Goal: Task Accomplishment & Management: Use online tool/utility

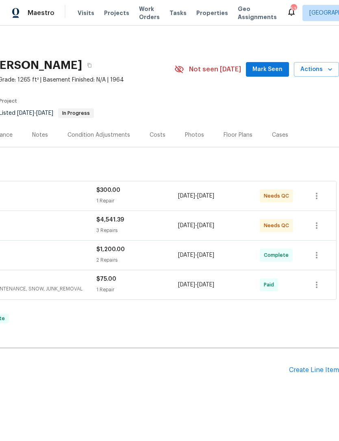
scroll to position [0, 120]
click at [267, 66] on span "Mark Seen" at bounding box center [267, 70] width 30 height 10
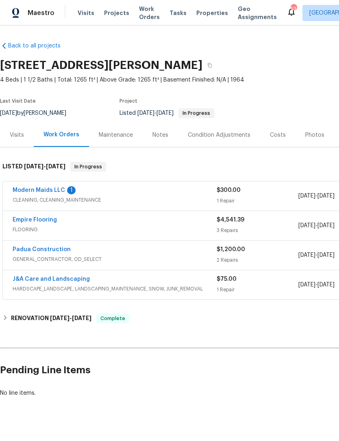
scroll to position [0, 0]
click at [59, 190] on link "Modern Maids LLC" at bounding box center [39, 191] width 52 height 6
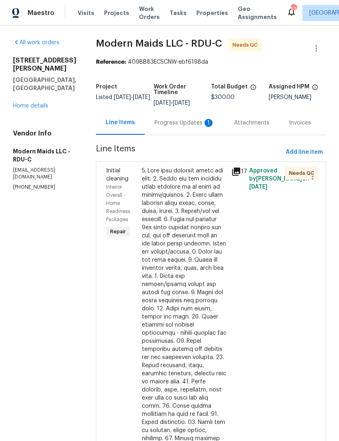
click at [183, 127] on div "Progress Updates 1" at bounding box center [184, 123] width 60 height 8
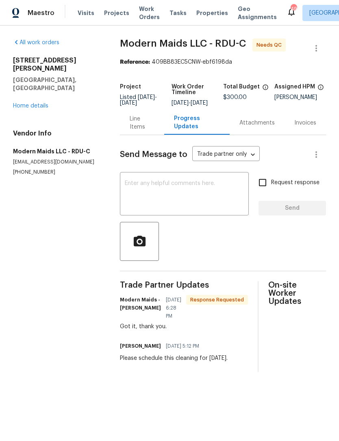
click at [34, 103] on link "Home details" at bounding box center [30, 106] width 35 height 6
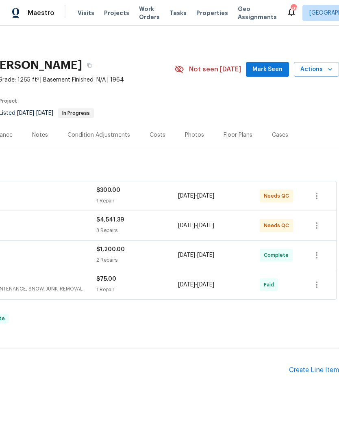
scroll to position [0, 120]
click at [273, 65] on span "Mark Seen" at bounding box center [267, 70] width 30 height 10
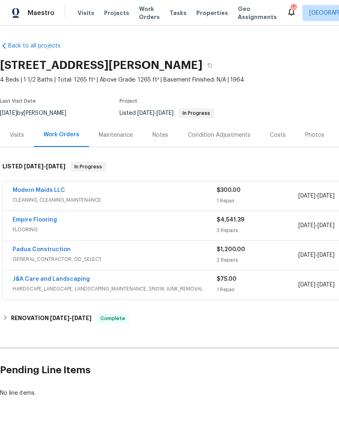
scroll to position [0, 0]
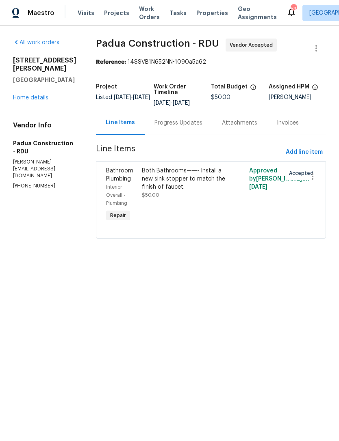
click at [34, 95] on link "Home details" at bounding box center [30, 98] width 35 height 6
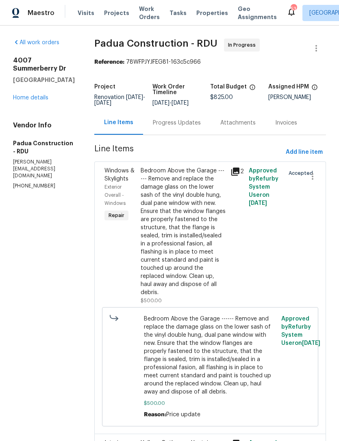
click at [176, 239] on div "Bedroom Above the Garage ------ Remove and replace the damage glass on the lowe…" at bounding box center [182, 232] width 85 height 130
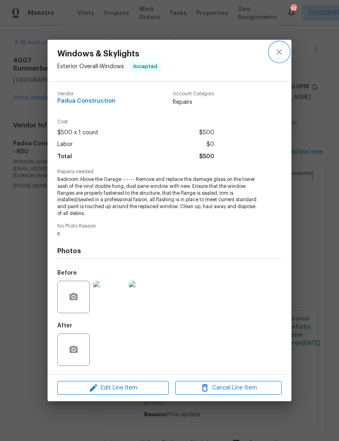
click at [274, 55] on icon "close" at bounding box center [279, 52] width 10 height 10
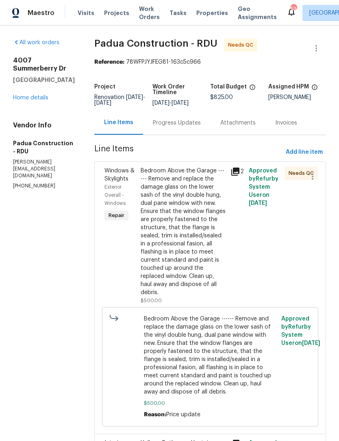
click at [173, 224] on div "Bedroom Above the Garage ------ Remove and replace the damage glass on the lowe…" at bounding box center [182, 232] width 85 height 130
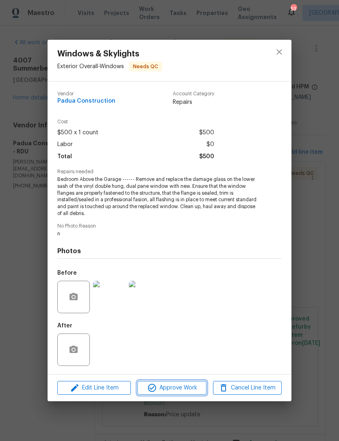
click at [181, 385] on span "Approve Work" at bounding box center [172, 388] width 64 height 10
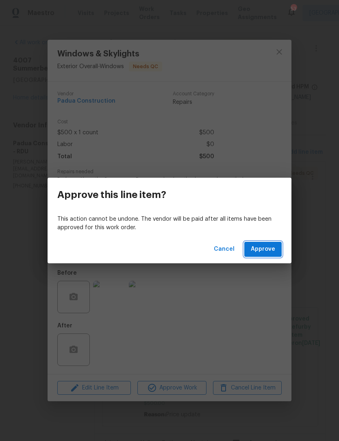
click at [261, 247] on span "Approve" at bounding box center [262, 249] width 24 height 10
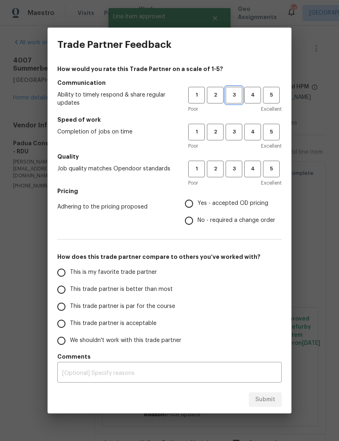
click at [233, 91] on span "3" at bounding box center [233, 95] width 15 height 9
click at [231, 125] on button "3" at bounding box center [233, 132] width 17 height 17
click at [237, 166] on span "3" at bounding box center [233, 168] width 15 height 9
click at [194, 201] on input "Yes - accepted OD pricing" at bounding box center [188, 203] width 17 height 17
radio input "true"
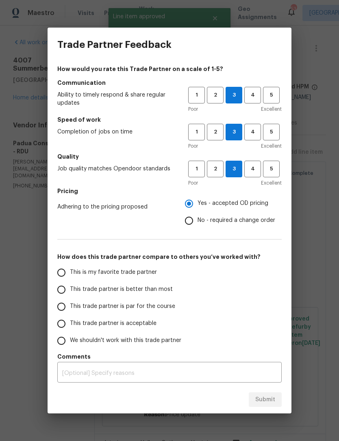
click at [118, 322] on span "This trade partner is acceptable" at bounding box center [113, 323] width 86 height 9
click at [70, 322] on input "This trade partner is acceptable" at bounding box center [61, 323] width 17 height 17
click at [271, 401] on span "Submit" at bounding box center [265, 400] width 20 height 10
radio input "true"
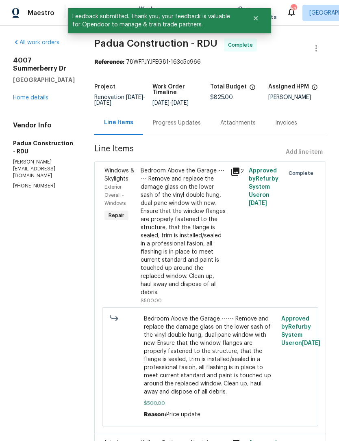
click at [36, 101] on link "Home details" at bounding box center [30, 98] width 35 height 6
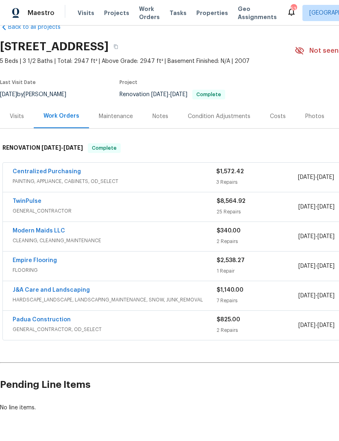
scroll to position [18, 0]
click at [47, 173] on link "Centralized Purchasing" at bounding box center [47, 172] width 68 height 6
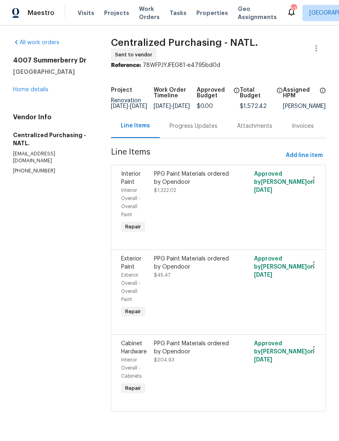
click at [39, 90] on link "Home details" at bounding box center [30, 90] width 35 height 6
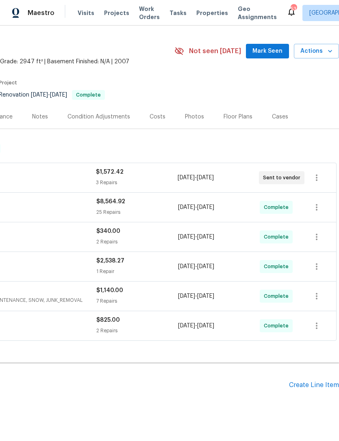
scroll to position [18, 120]
click at [274, 50] on span "Mark Seen" at bounding box center [267, 51] width 30 height 10
click at [272, 54] on span "Seen today" at bounding box center [269, 51] width 39 height 8
click at [319, 173] on icon "button" at bounding box center [316, 178] width 10 height 10
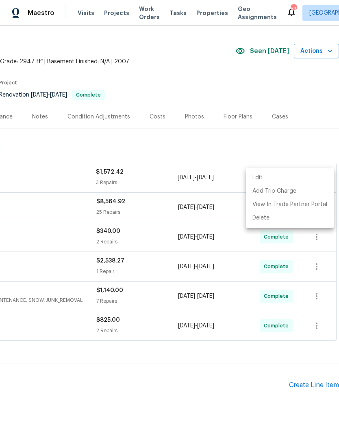
click at [192, 141] on div at bounding box center [169, 220] width 339 height 441
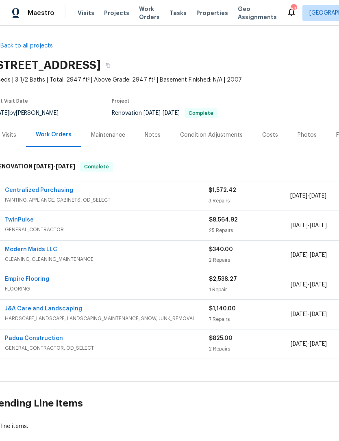
scroll to position [0, 9]
click at [308, 131] on div "Photos" at bounding box center [305, 135] width 19 height 8
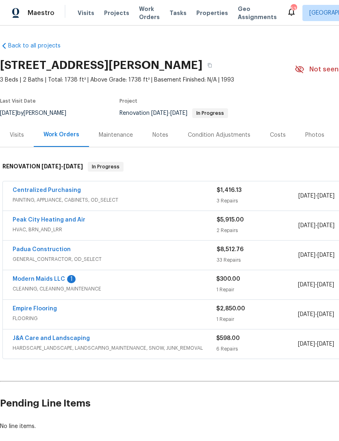
click at [63, 278] on link "Modern Maids LLC" at bounding box center [39, 279] width 52 height 6
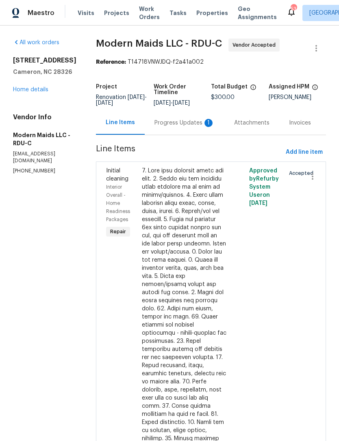
click at [189, 127] on div "Progress Updates 1" at bounding box center [184, 123] width 60 height 8
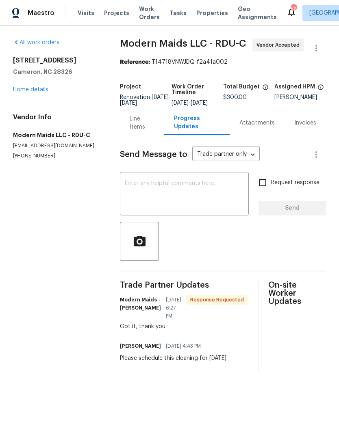
click at [41, 87] on link "Home details" at bounding box center [30, 90] width 35 height 6
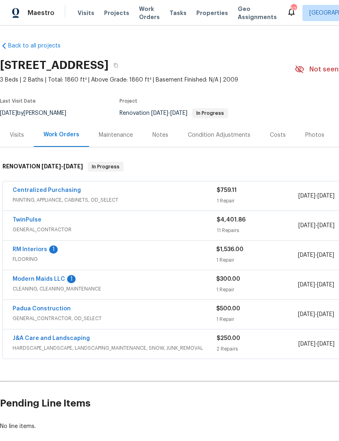
click at [39, 247] on link "RM Interiors" at bounding box center [30, 250] width 35 height 6
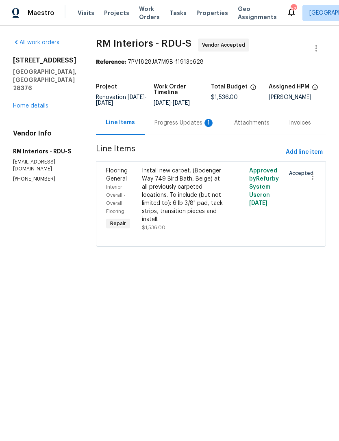
click at [183, 125] on div "Progress Updates 1" at bounding box center [184, 123] width 60 height 8
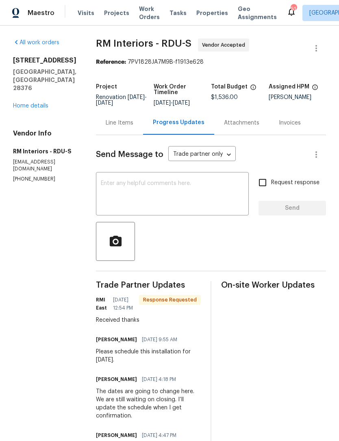
click at [30, 103] on link "Home details" at bounding box center [30, 106] width 35 height 6
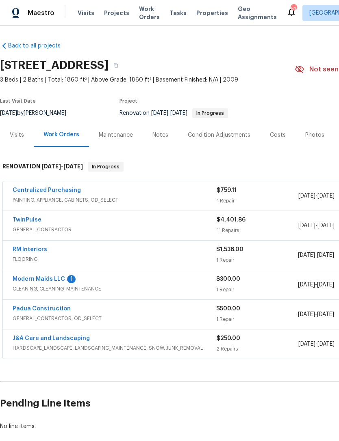
click at [58, 279] on link "Modern Maids LLC" at bounding box center [39, 279] width 52 height 6
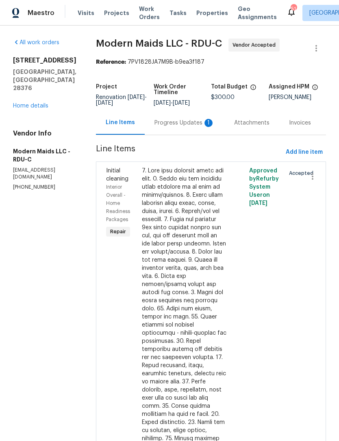
click at [186, 127] on div "Progress Updates 1" at bounding box center [184, 123] width 60 height 8
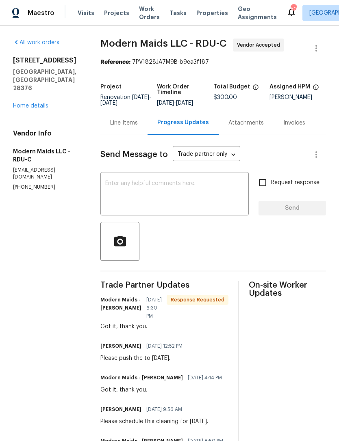
click at [25, 103] on link "Home details" at bounding box center [30, 106] width 35 height 6
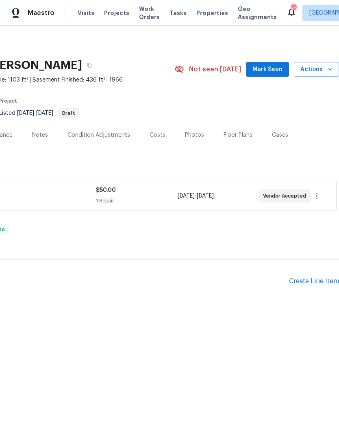
scroll to position [0, 120]
click at [276, 62] on button "Mark Seen" at bounding box center [267, 69] width 43 height 15
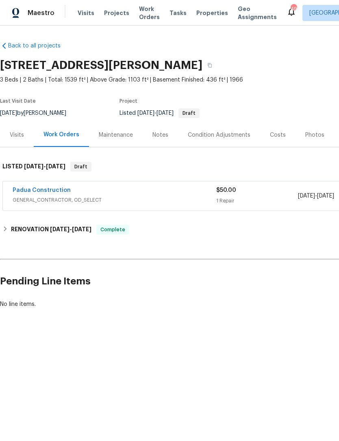
scroll to position [0, 0]
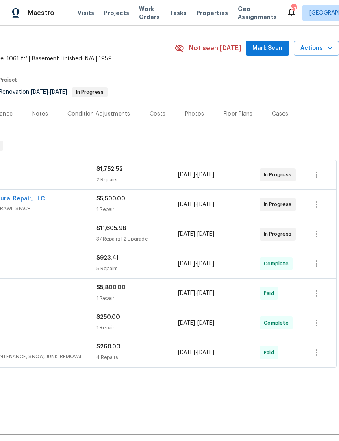
scroll to position [21, 120]
click at [272, 53] on button "Mark Seen" at bounding box center [267, 48] width 43 height 15
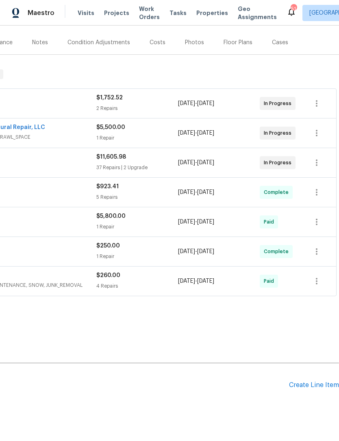
scroll to position [93, 120]
click at [323, 382] on div "Create Line Item" at bounding box center [314, 386] width 50 height 8
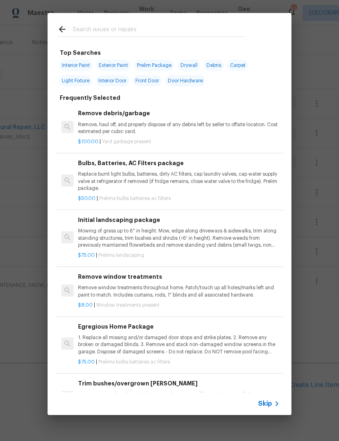
click at [138, 20] on div at bounding box center [150, 29] width 207 height 32
click at [180, 26] on input "text" at bounding box center [159, 30] width 172 height 12
click at [184, 231] on p "Mowing of grass up to 6" in height. Mow, edge along driveways & sidewalks, trim…" at bounding box center [178, 238] width 201 height 21
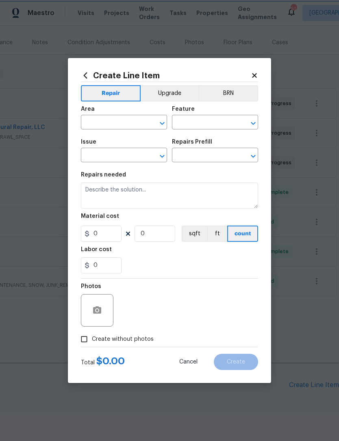
type input "Home Readiness Packages"
type input "Landscape Package"
type textarea "Mowing of grass up to 6" in height. Mow, edge along driveways & sidewalks, trim…"
type input "1"
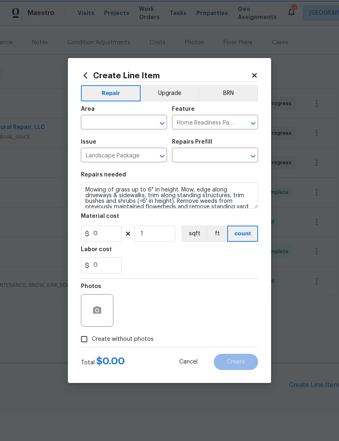
type input "Initial landscaping package $75.00"
type input "75"
click at [184, 230] on button "sqft" at bounding box center [193, 234] width 25 height 16
click at [132, 122] on input "text" at bounding box center [112, 123] width 63 height 13
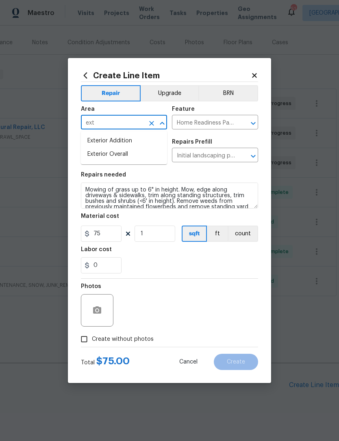
click at [134, 156] on li "Exterior Overall" at bounding box center [124, 154] width 86 height 13
type input "Exterior Overall"
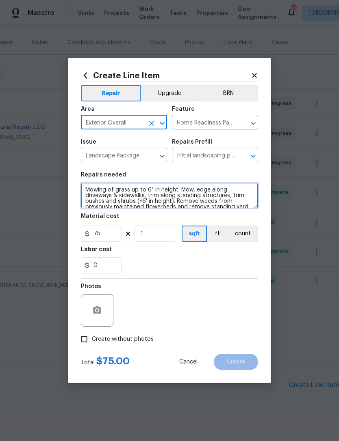
click at [147, 187] on textarea "Mowing of grass up to 6" in height. Mow, edge along driveways & sidewalks, trim…" at bounding box center [169, 196] width 177 height 26
click at [147, 186] on textarea "Mowing of grass up to 6" in height. Mow, edge along driveways & sidewalks, trim…" at bounding box center [169, 196] width 177 height 26
click at [148, 189] on textarea "Mowing of grass up to 6" in height. Mow, edge along driveways & sidewalks, trim…" at bounding box center [169, 196] width 177 height 26
click at [147, 189] on textarea "Mowing of grass up to 6" in height. Mow, edge along driveways & sidewalks, trim…" at bounding box center [169, 196] width 177 height 26
click at [150, 185] on textarea "Mowing of grass up to 6" in height. Mow, edge along driveways & sidewalks, trim…" at bounding box center [169, 196] width 177 height 26
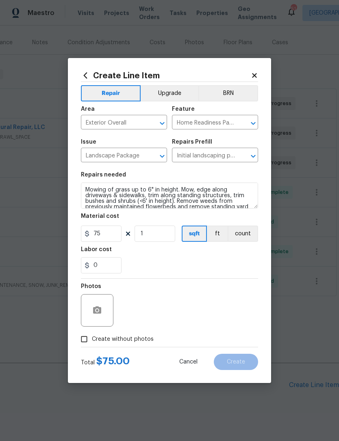
click at [209, 171] on section "Repairs needed Mowing of grass up to 6" in height. Mow, edge along driveways & …" at bounding box center [169, 222] width 177 height 111
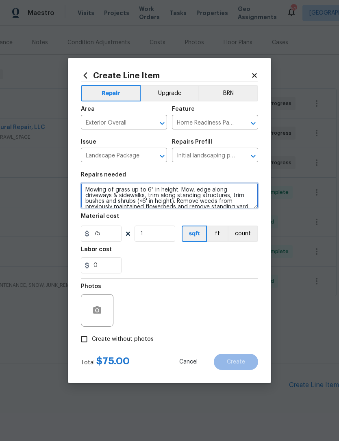
click at [148, 190] on textarea "Mowing of grass up to 6" in height. Mow, edge along driveways & sidewalks, trim…" at bounding box center [169, 196] width 177 height 26
type textarea "Mowing of grass up to. Mow, edge along driveways & sidewalks, trim along standi…"
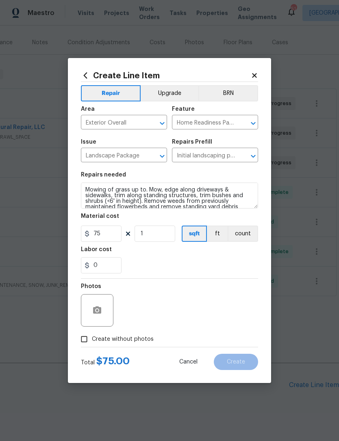
click at [253, 62] on div "Create Line Item Repair Upgrade BRN Area Exterior Overall ​ Feature Home Readin…" at bounding box center [169, 220] width 203 height 325
click at [255, 75] on icon at bounding box center [254, 75] width 4 height 4
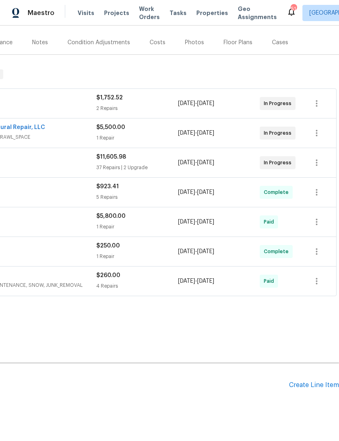
click at [334, 376] on div "Pending Line Items Create Line Item" at bounding box center [109, 386] width 459 height 38
click at [326, 382] on div "Create Line Item" at bounding box center [314, 386] width 50 height 8
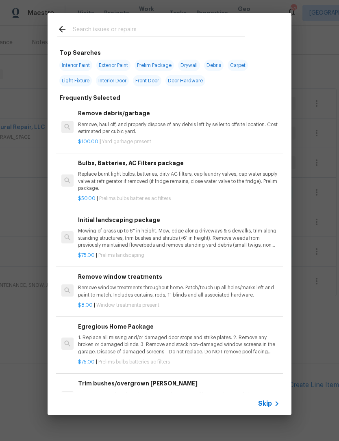
click at [169, 227] on div "Initial landscaping package Mowing of grass up to 6" in height. Mow, edge along…" at bounding box center [178, 232] width 201 height 33
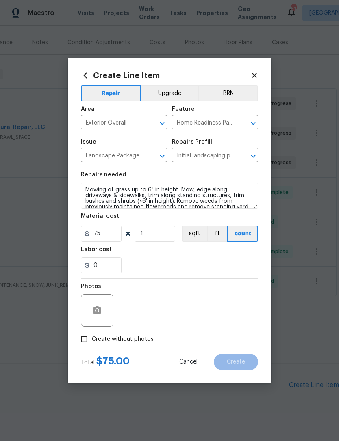
click at [91, 343] on input "Create without photos" at bounding box center [83, 339] width 15 height 15
checkbox input "true"
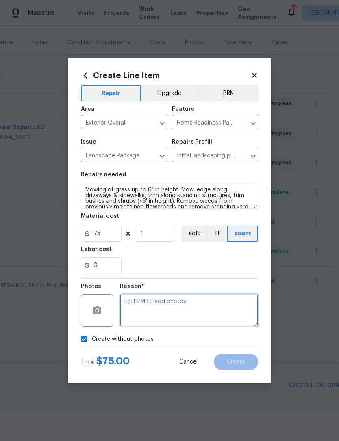
click at [176, 307] on textarea at bounding box center [189, 310] width 138 height 32
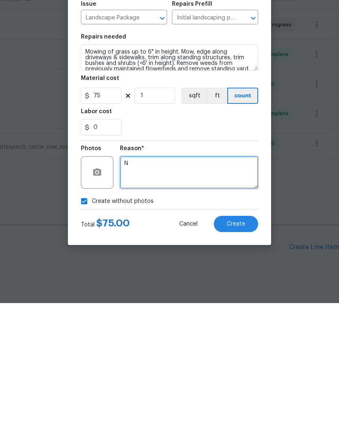
type textarea "N"
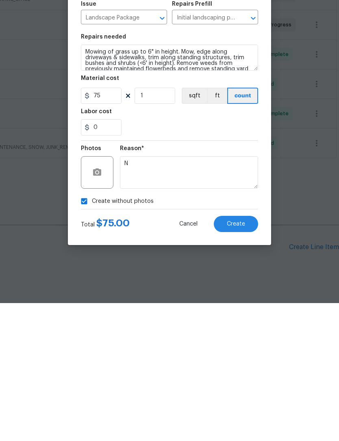
click at [244, 354] on button "Create" at bounding box center [236, 362] width 44 height 16
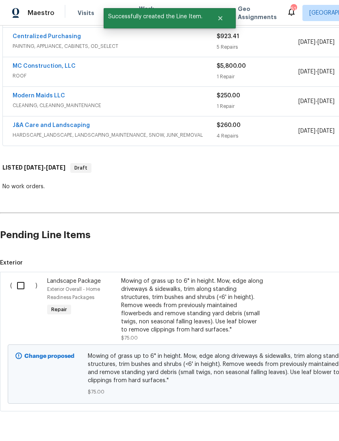
scroll to position [242, 0]
click at [23, 278] on input "checkbox" at bounding box center [23, 286] width 23 height 17
checkbox input "true"
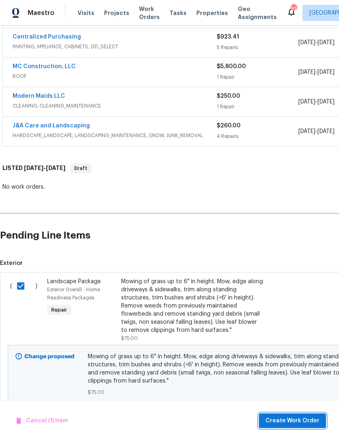
click at [301, 422] on span "Create Work Order" at bounding box center [292, 421] width 54 height 10
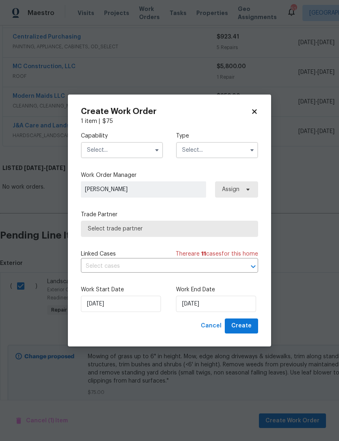
click at [121, 147] on input "text" at bounding box center [122, 150] width 82 height 16
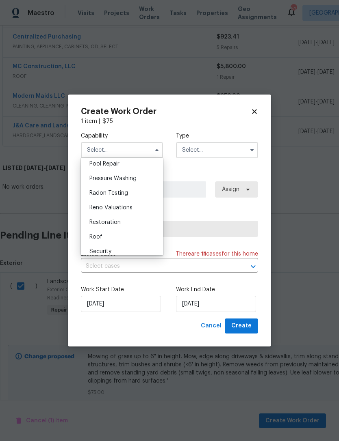
scroll to position [759, 0]
click at [130, 202] on div "Reno Valuations" at bounding box center [122, 207] width 78 height 15
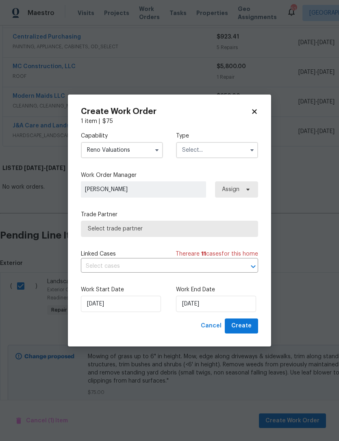
click at [133, 146] on input "Reno Valuations" at bounding box center [122, 150] width 82 height 16
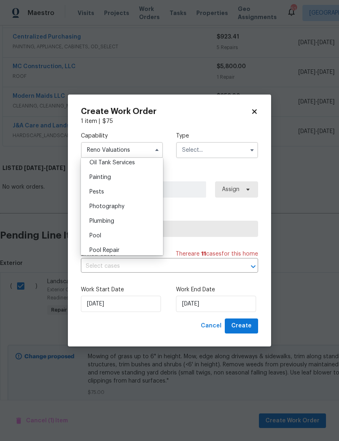
scroll to position [458, 0]
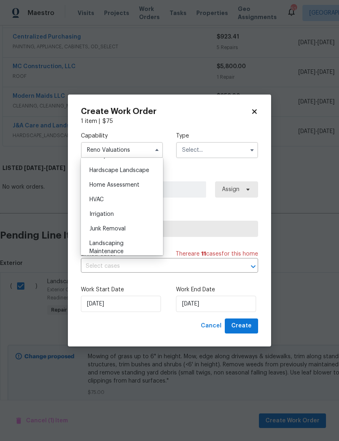
click at [144, 166] on div "Hardscape Landscape" at bounding box center [122, 170] width 78 height 15
type input "Hardscape Landscape"
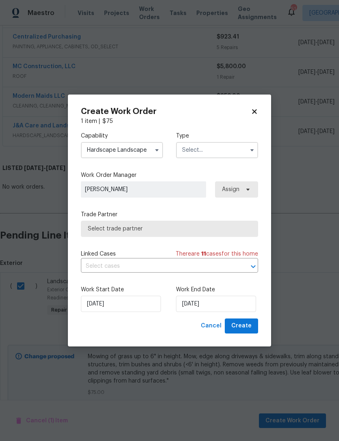
click at [212, 149] on input "text" at bounding box center [217, 150] width 82 height 16
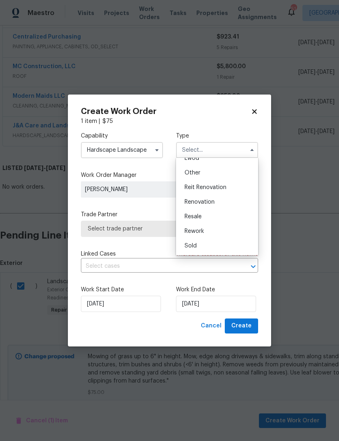
scroll to position [97, 0]
click at [218, 200] on div "Renovation" at bounding box center [217, 202] width 78 height 15
type input "Renovation"
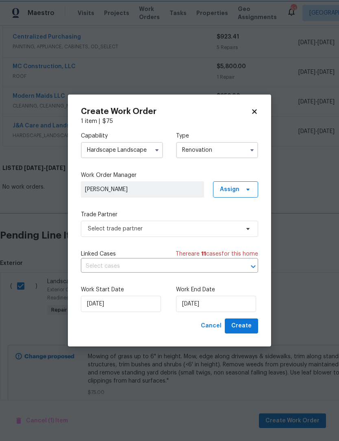
scroll to position [0, 0]
click at [119, 308] on input "9/15/2025" at bounding box center [121, 304] width 80 height 16
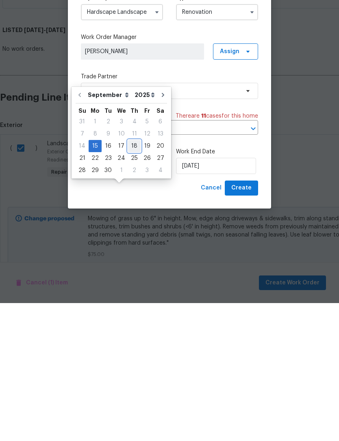
click at [132, 278] on div "18" at bounding box center [134, 283] width 13 height 11
type input "9/18/2025"
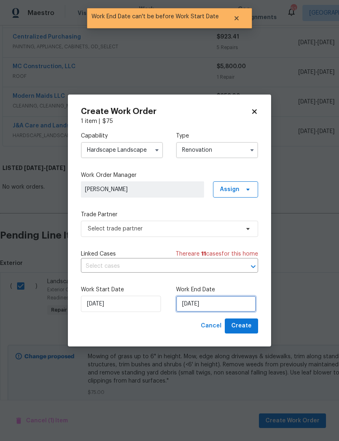
click at [201, 305] on input "9/18/2025" at bounding box center [216, 304] width 80 height 16
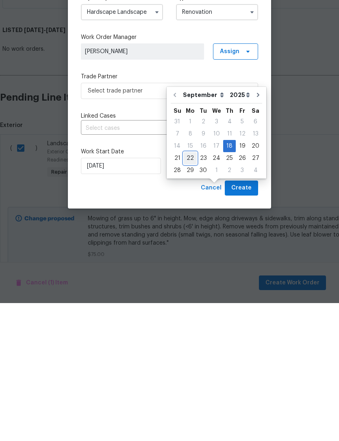
click at [188, 291] on div "22" at bounding box center [189, 296] width 13 height 11
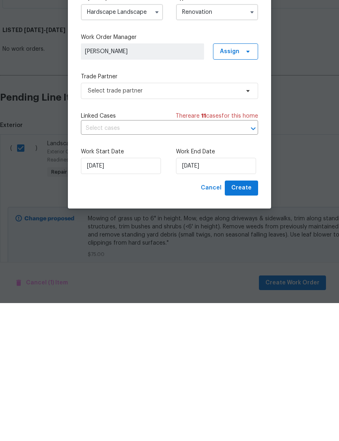
type input "[DATE]"
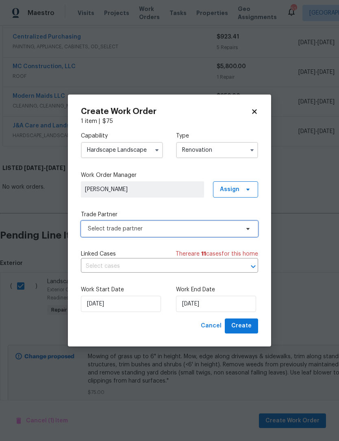
click at [179, 226] on span "Select trade partner" at bounding box center [163, 229] width 151 height 8
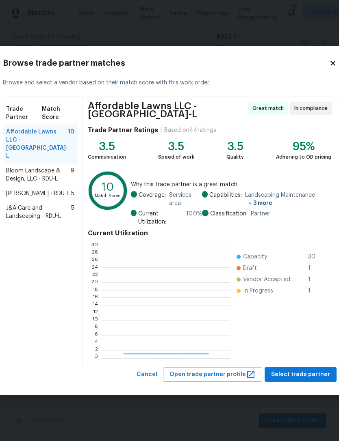
scroll to position [114, 127]
click at [37, 220] on span "J&A Care and Landscaping - RDU-L" at bounding box center [38, 212] width 65 height 16
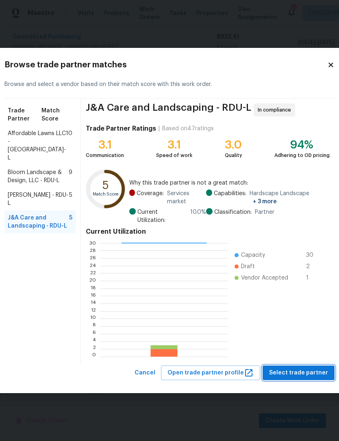
click at [307, 368] on span "Select trade partner" at bounding box center [298, 373] width 59 height 10
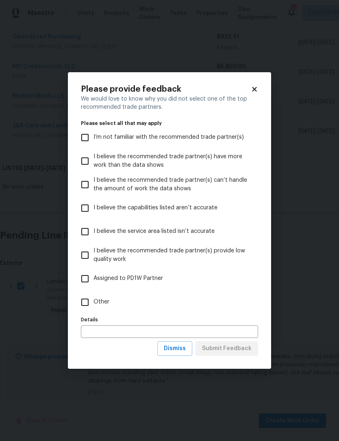
click at [80, 304] on input "Other" at bounding box center [84, 302] width 17 height 17
checkbox input "true"
click at [249, 354] on button "Submit Feedback" at bounding box center [226, 348] width 63 height 15
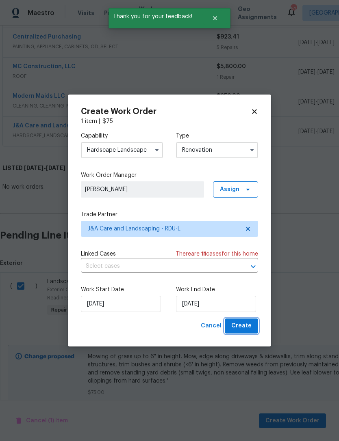
click at [250, 322] on span "Create" at bounding box center [241, 326] width 20 height 10
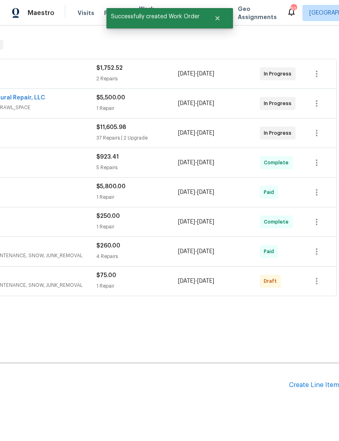
scroll to position [122, 120]
click at [317, 278] on icon "button" at bounding box center [316, 281] width 2 height 6
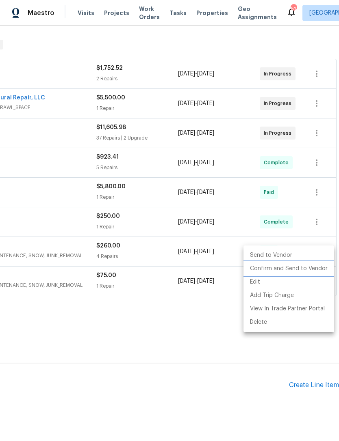
click at [310, 269] on li "Confirm and Send to Vendor" at bounding box center [288, 268] width 91 height 13
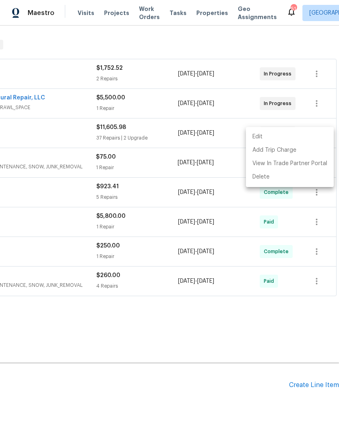
click at [236, 298] on div at bounding box center [169, 220] width 339 height 441
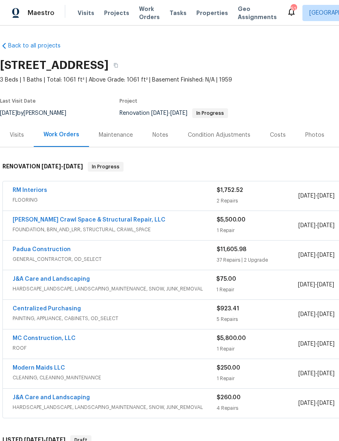
scroll to position [0, 0]
click at [37, 188] on link "RM Interiors" at bounding box center [30, 191] width 35 height 6
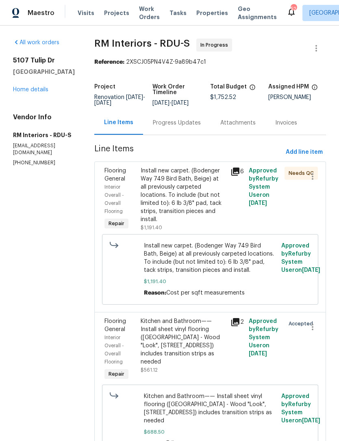
click at [180, 194] on div "Install new carpet. (Bodenger Way 749 Bird Bath, Beige) at all previously carpe…" at bounding box center [182, 195] width 85 height 57
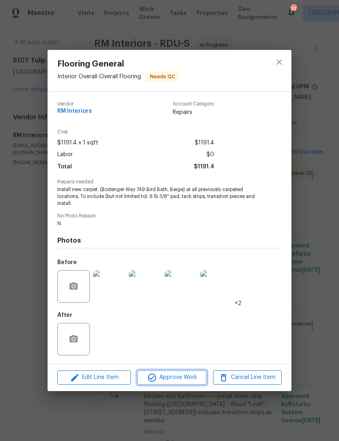
click at [185, 373] on button "Approve Work" at bounding box center [171, 378] width 69 height 14
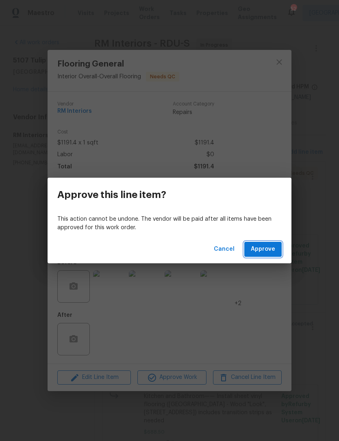
click at [260, 247] on span "Approve" at bounding box center [262, 249] width 24 height 10
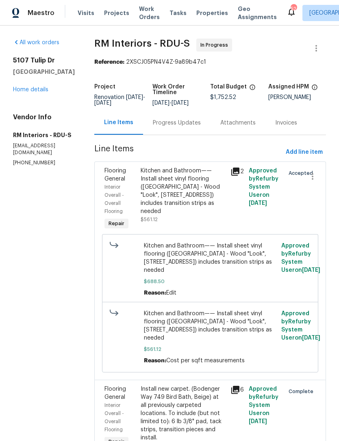
click at [202, 209] on div "Kitchen and Bathroom—— Install sheet vinyl flooring ([GEOGRAPHIC_DATA] - Wood "…" at bounding box center [182, 195] width 85 height 57
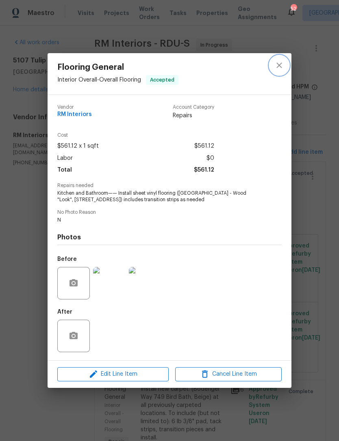
click at [269, 62] on button "close" at bounding box center [278, 65] width 19 height 19
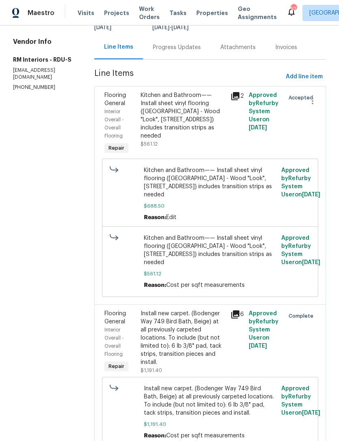
scroll to position [75, 0]
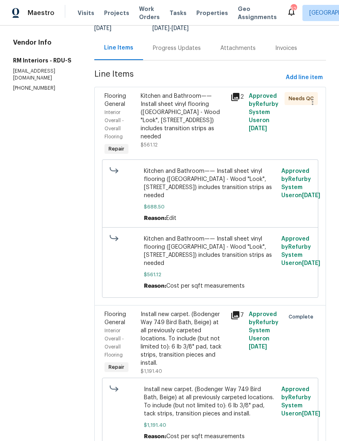
click at [186, 122] on div "Kitchen and Bathroom—— Install sheet vinyl flooring ([GEOGRAPHIC_DATA] - Wood "…" at bounding box center [182, 116] width 85 height 49
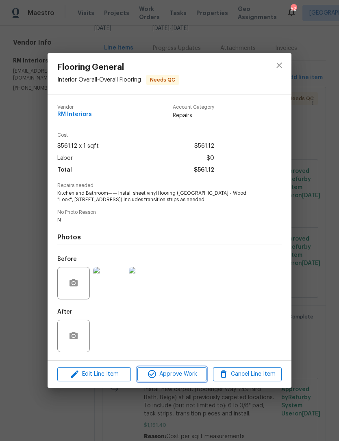
click at [186, 380] on span "Approve Work" at bounding box center [172, 374] width 64 height 10
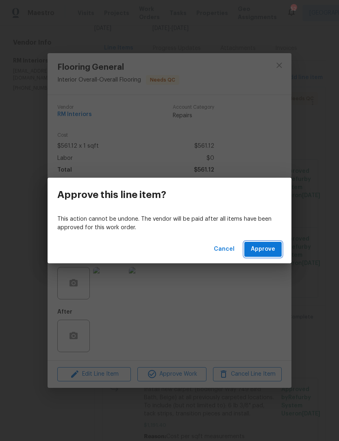
click at [270, 250] on span "Approve" at bounding box center [262, 249] width 24 height 10
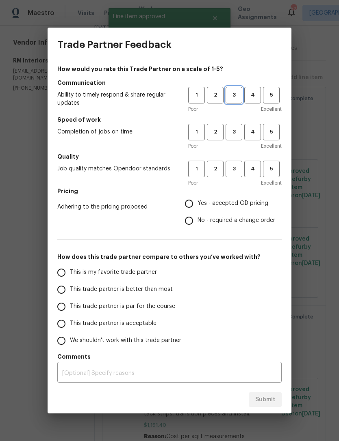
click at [233, 95] on span "3" at bounding box center [233, 95] width 15 height 9
click at [234, 136] on span "3" at bounding box center [233, 131] width 15 height 9
click at [217, 175] on button "2" at bounding box center [215, 169] width 17 height 17
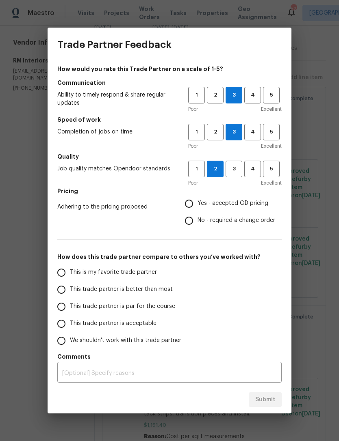
click at [189, 216] on input "No - required a change order" at bounding box center [188, 220] width 17 height 17
radio input "true"
click at [197, 202] on input "Yes - accepted OD pricing" at bounding box center [188, 203] width 17 height 17
radio input "true"
click at [137, 322] on span "This trade partner is acceptable" at bounding box center [113, 323] width 86 height 9
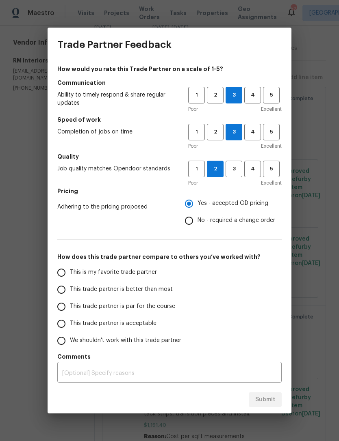
click at [70, 322] on input "This trade partner is acceptable" at bounding box center [61, 323] width 17 height 17
click at [268, 394] on button "Submit" at bounding box center [264, 400] width 33 height 15
radio input "true"
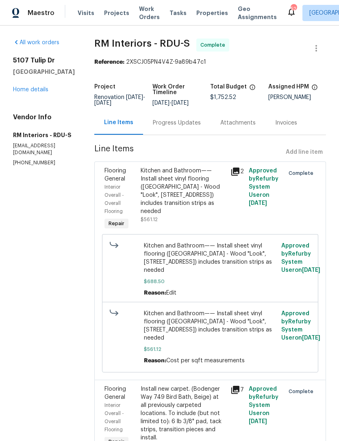
scroll to position [0, 0]
click at [34, 93] on link "Home details" at bounding box center [30, 90] width 35 height 6
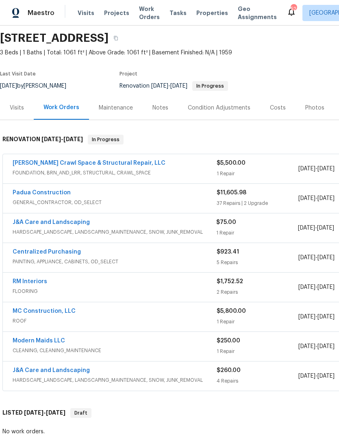
scroll to position [27, 0]
click at [56, 195] on link "Padua Construction" at bounding box center [42, 193] width 58 height 6
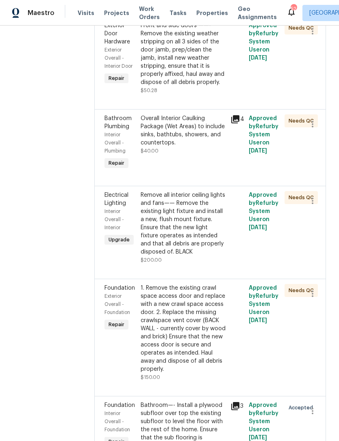
scroll to position [4021, 0]
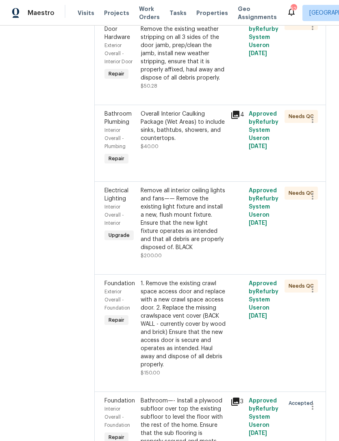
click at [178, 397] on div "Bathroom—- Install a plywood subfloor over top the existing subfloor to level t…" at bounding box center [182, 429] width 85 height 65
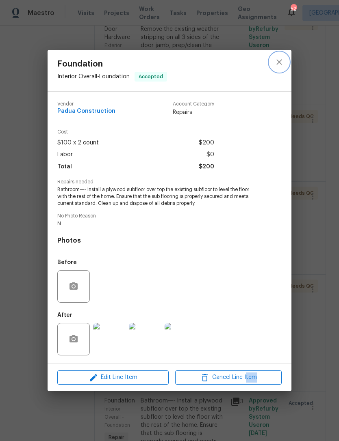
click at [279, 60] on icon "close" at bounding box center [279, 62] width 10 height 10
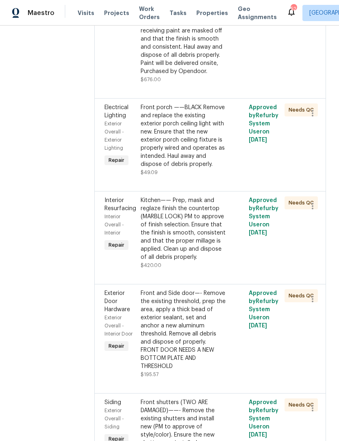
scroll to position [1219, 0]
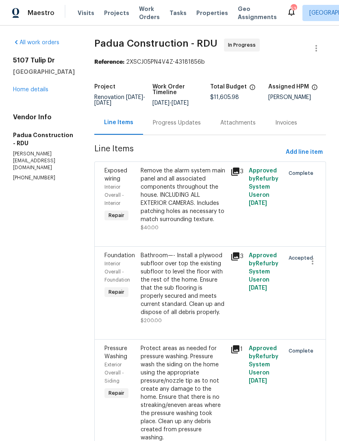
scroll to position [48, 0]
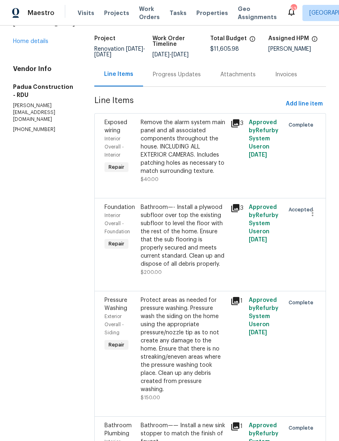
click at [313, 233] on div at bounding box center [309, 240] width 18 height 78
click at [199, 248] on div "Bathroom—- Install a plywood subfloor over top the existing subfloor to level t…" at bounding box center [182, 235] width 85 height 65
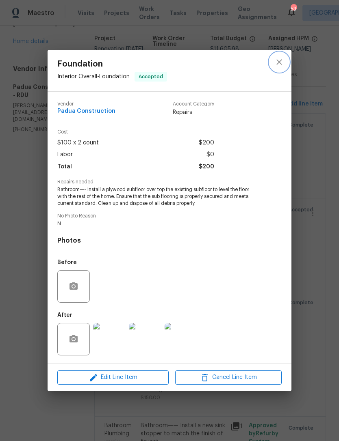
click at [279, 55] on button "close" at bounding box center [278, 61] width 19 height 19
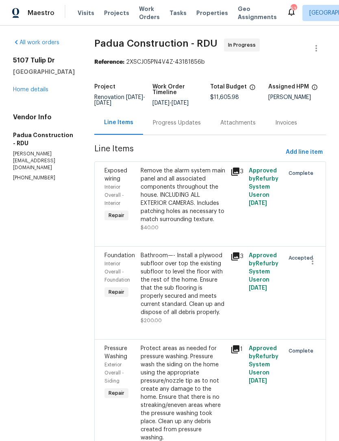
scroll to position [0, 0]
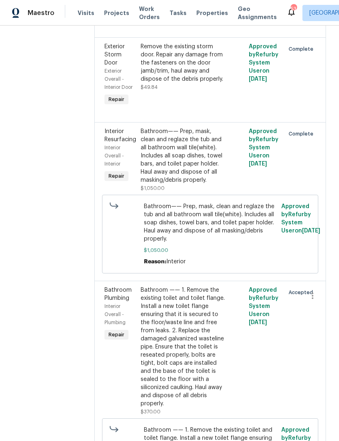
scroll to position [3037, 0]
click at [182, 287] on div "Bathroom —— 1. Remove the existing toilet and toilet flange. Install a new toil…" at bounding box center [182, 348] width 85 height 122
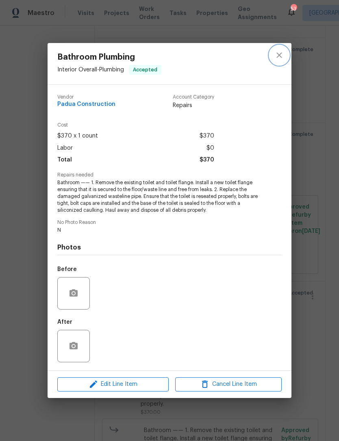
click at [277, 53] on icon "close" at bounding box center [278, 55] width 5 height 5
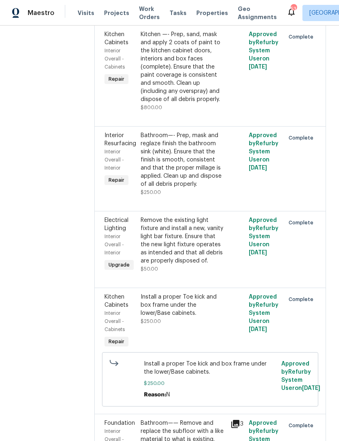
scroll to position [619, 0]
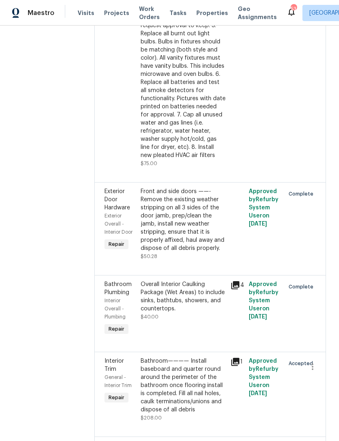
scroll to position [4325, 0]
click at [140, 358] on div "Bathroom———— Install baseboard and quarter round around the perimeter of the ba…" at bounding box center [182, 386] width 85 height 57
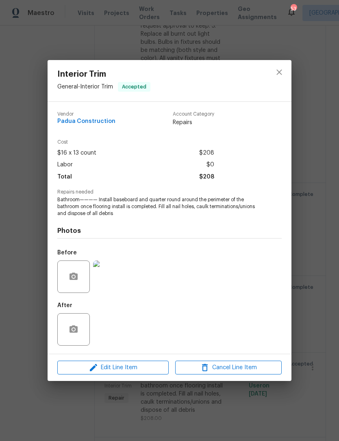
click at [67, 199] on span "Bathroom———— Install baseboard and quarter round around the perimeter of the ba…" at bounding box center [158, 206] width 202 height 20
click at [62, 199] on span "Bathroom———— Install baseboard and quarter round around the perimeter of the ba…" at bounding box center [158, 206] width 202 height 20
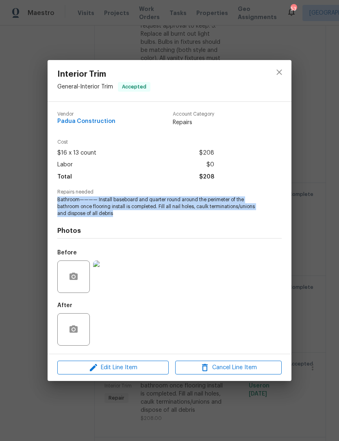
copy span "Bathroom———— Install baseboard and quarter round around the perimeter of the ba…"
click at [283, 67] on icon "close" at bounding box center [279, 72] width 10 height 10
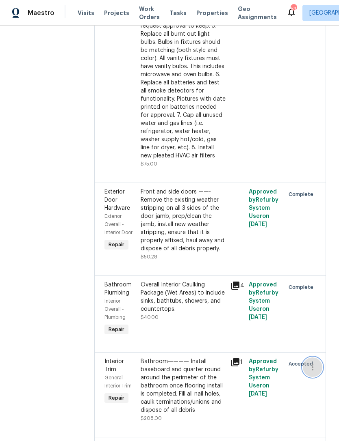
click at [309, 358] on button "button" at bounding box center [311, 367] width 19 height 19
click at [319, 178] on li "Cancel" at bounding box center [315, 179] width 31 height 13
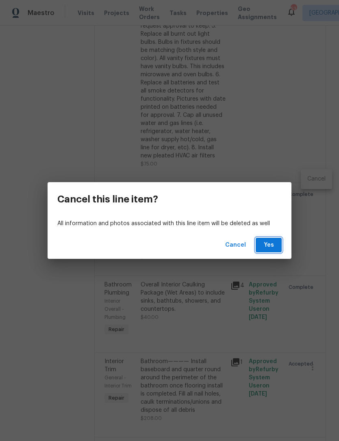
click at [270, 245] on span "Yes" at bounding box center [268, 245] width 13 height 10
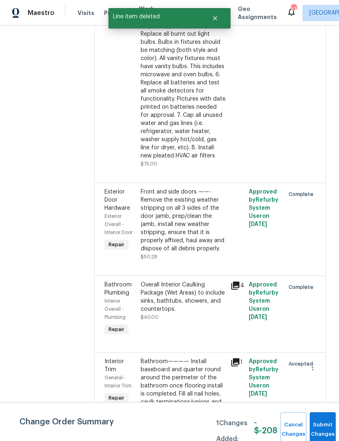
scroll to position [0, 0]
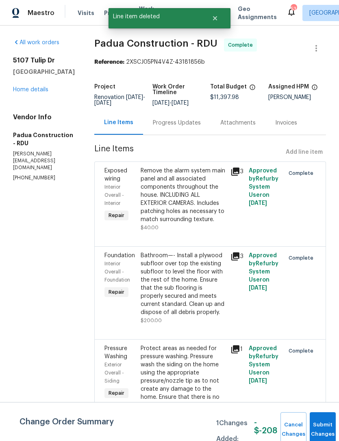
click at [320, 418] on button "Submit Changes" at bounding box center [322, 429] width 26 height 35
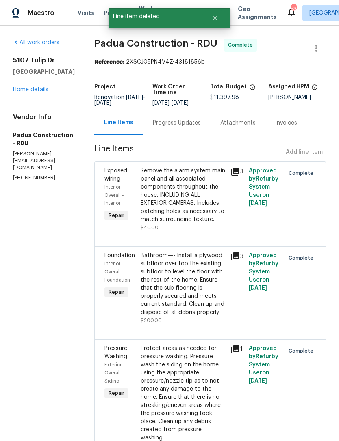
click at [32, 93] on link "Home details" at bounding box center [30, 90] width 35 height 6
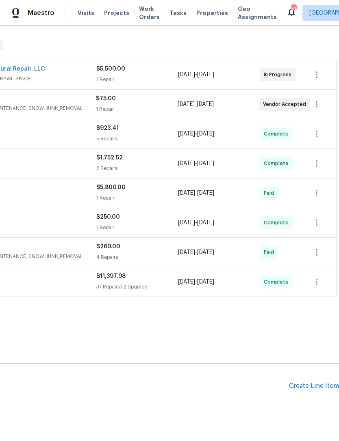
scroll to position [122, 120]
click at [316, 382] on div "Create Line Item" at bounding box center [314, 386] width 50 height 8
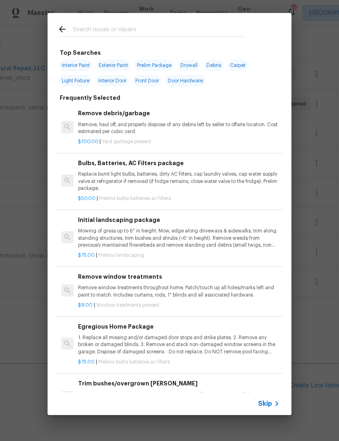
click at [87, 20] on div at bounding box center [150, 29] width 207 height 32
click at [88, 28] on input "text" at bounding box center [159, 30] width 172 height 12
type input "Baseb"
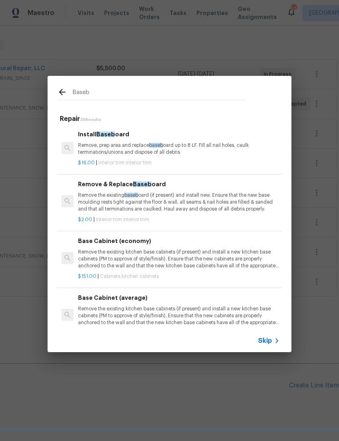
click at [119, 135] on h6 "Install Baseb oard" at bounding box center [178, 134] width 201 height 9
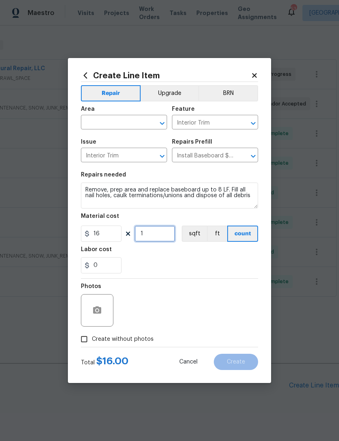
click at [155, 236] on input "1" at bounding box center [154, 234] width 41 height 16
click at [214, 265] on div "0" at bounding box center [169, 265] width 177 height 16
click at [159, 233] on input "18" at bounding box center [154, 234] width 41 height 16
click at [200, 257] on div "Labor cost" at bounding box center [169, 252] width 177 height 11
click at [157, 236] on input "16" at bounding box center [154, 234] width 41 height 16
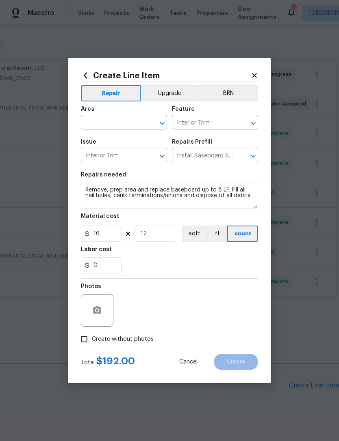
click at [174, 262] on div "0" at bounding box center [169, 265] width 177 height 16
click at [158, 233] on input "12" at bounding box center [154, 234] width 41 height 16
click at [193, 264] on div "0" at bounding box center [169, 265] width 177 height 16
click at [154, 236] on input "14" at bounding box center [154, 234] width 41 height 16
type input "13"
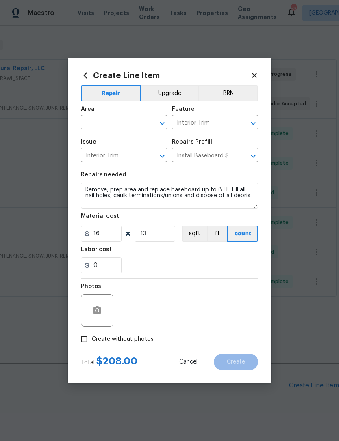
click at [187, 268] on div "0" at bounding box center [169, 265] width 177 height 16
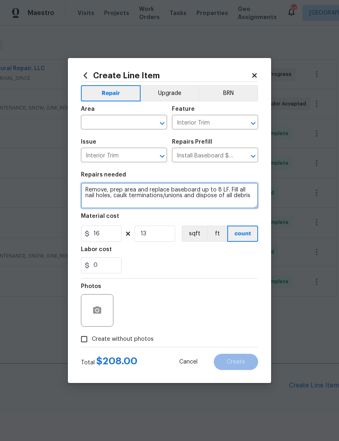
click at [88, 189] on textarea "Remove, prep area and replace baseboard up to 8 LF. Fill all nail holes, caulk …" at bounding box center [169, 196] width 177 height 26
click at [91, 190] on textarea "Remove, prep area and replace baseboard up to 8 LF. Fill all nail holes, caulk …" at bounding box center [169, 196] width 177 height 26
click at [91, 189] on textarea "Remove, prep area and replace baseboard up to 8 LF. Fill all nail holes, caulk …" at bounding box center [169, 196] width 177 height 26
click at [98, 187] on textarea "Remove, prep area and replace baseboard up to 8 LF. Fill all nail holes, caulk …" at bounding box center [169, 196] width 177 height 26
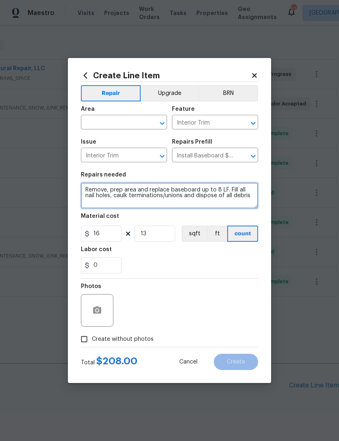
paste textarea "Bathroom———— Install baseboard and quarter round around the perimeter of the ba…"
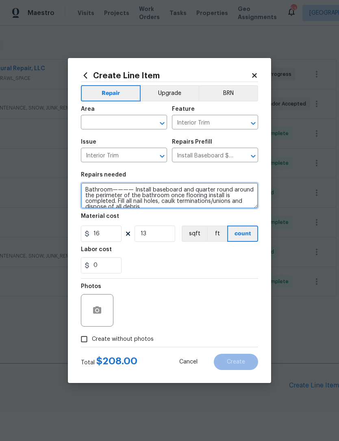
scroll to position [2, 0]
type textarea "Bathroom———— Install baseboard and quarter round around the perimeter of the ba…"
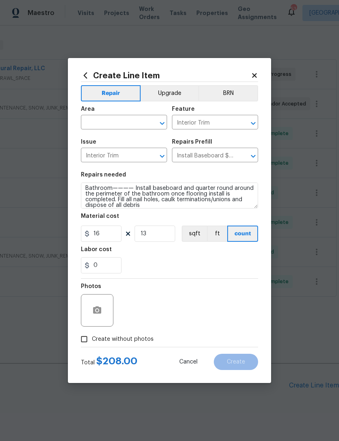
click at [111, 119] on input "text" at bounding box center [112, 123] width 63 height 13
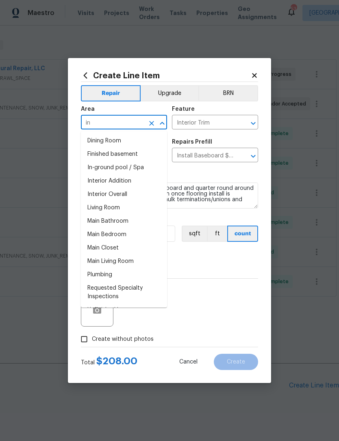
click at [134, 194] on li "Interior Overall" at bounding box center [124, 194] width 86 height 13
type input "Interior Overall"
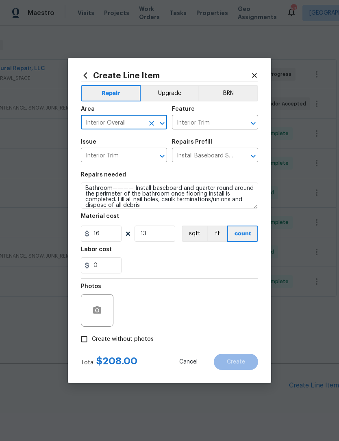
click at [86, 339] on input "Create without photos" at bounding box center [83, 339] width 15 height 15
checkbox input "true"
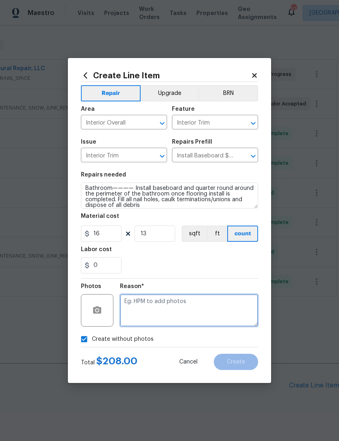
click at [199, 309] on textarea at bounding box center [189, 310] width 138 height 32
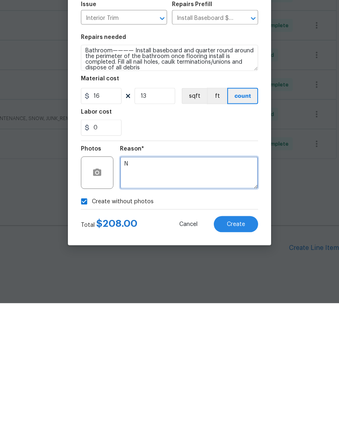
type textarea "N"
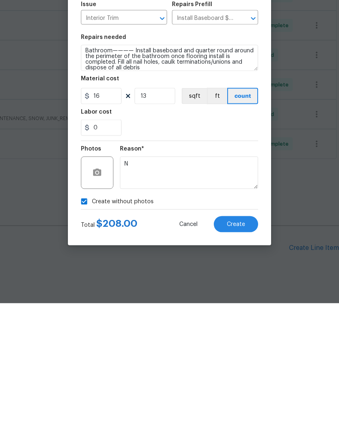
click at [245, 354] on button "Create" at bounding box center [236, 362] width 44 height 16
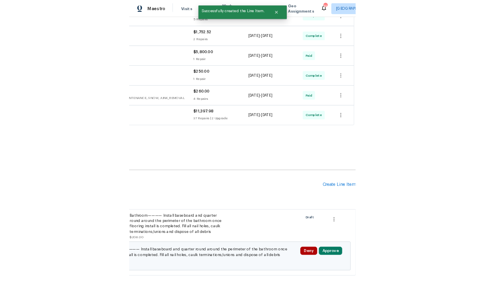
scroll to position [231, 120]
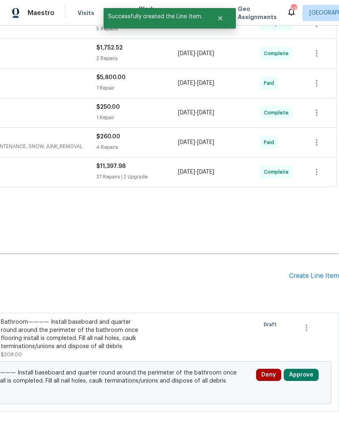
click at [319, 272] on div "Create Line Item" at bounding box center [314, 276] width 50 height 8
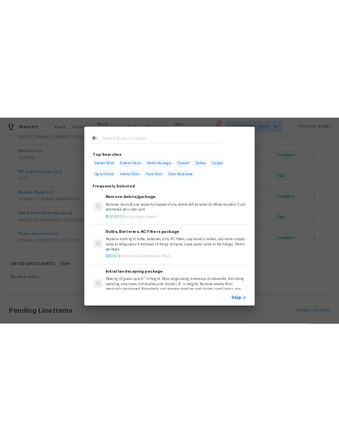
scroll to position [231, 0]
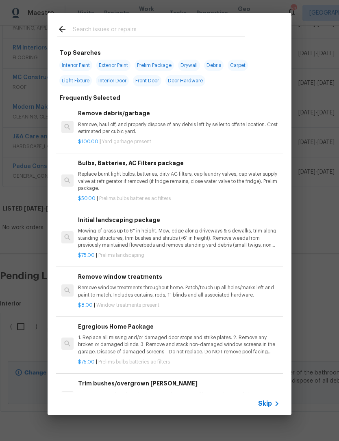
click at [81, 65] on span "Interior Paint" at bounding box center [75, 65] width 33 height 11
type input "Interior Paint"
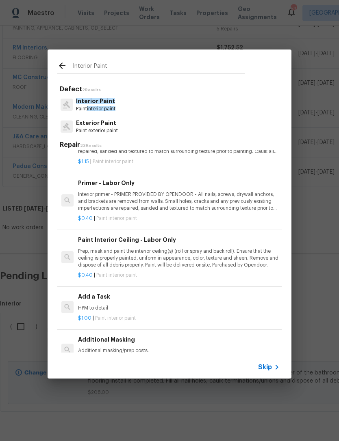
scroll to position [234, 0]
click at [112, 298] on div "Add a Task HPM to detail" at bounding box center [178, 301] width 201 height 19
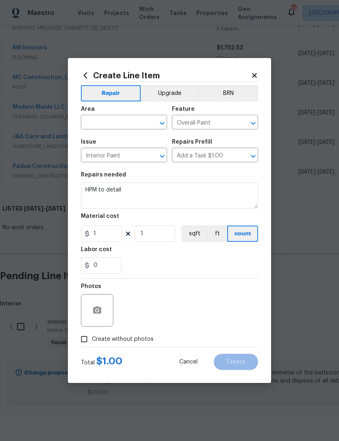
click at [113, 121] on input "text" at bounding box center [112, 123] width 63 height 13
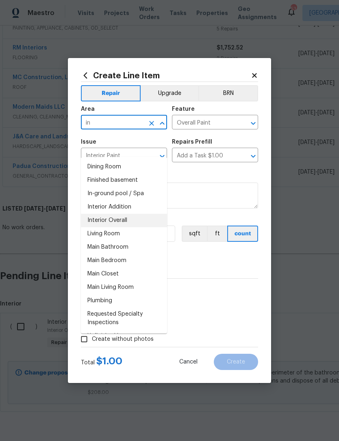
click at [136, 214] on li "Interior Overall" at bounding box center [124, 220] width 86 height 13
type input "Interior Overall"
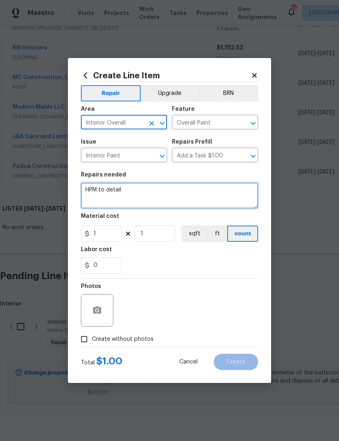
click at [95, 185] on textarea "HPM to detail" at bounding box center [169, 196] width 177 height 26
click at [96, 189] on textarea "HPM to detail" at bounding box center [169, 196] width 177 height 26
click at [91, 187] on textarea "HPM to detail" at bounding box center [169, 196] width 177 height 26
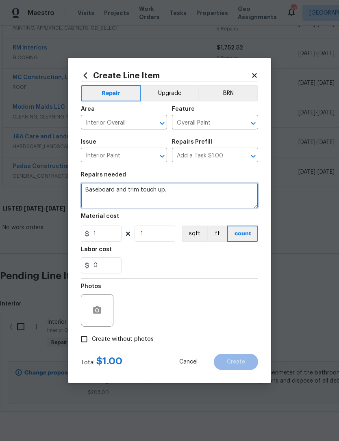
type textarea "Baseboard and trim touch up."
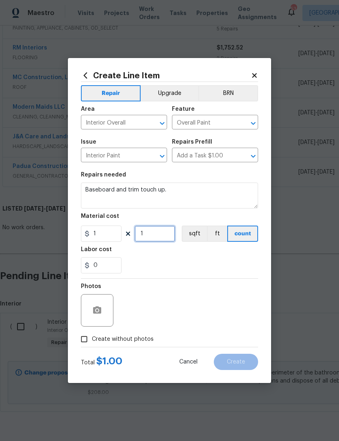
click at [160, 234] on input "1" at bounding box center [154, 234] width 41 height 16
type input "200"
click at [190, 265] on div "0" at bounding box center [169, 265] width 177 height 16
click at [88, 341] on input "Create without photos" at bounding box center [83, 339] width 15 height 15
checkbox input "true"
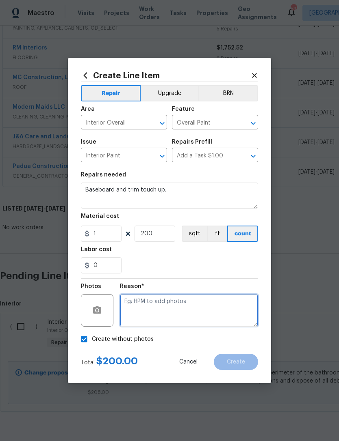
click at [178, 307] on textarea at bounding box center [189, 310] width 138 height 32
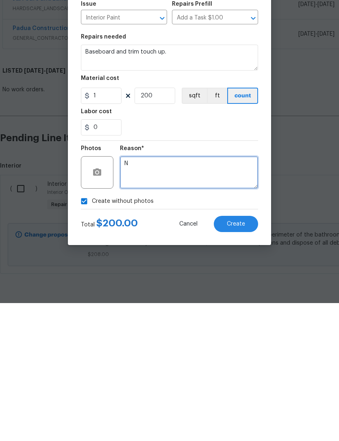
type textarea "N"
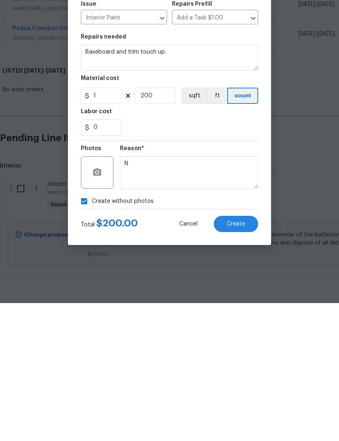
click at [234, 359] on span "Create" at bounding box center [236, 362] width 18 height 6
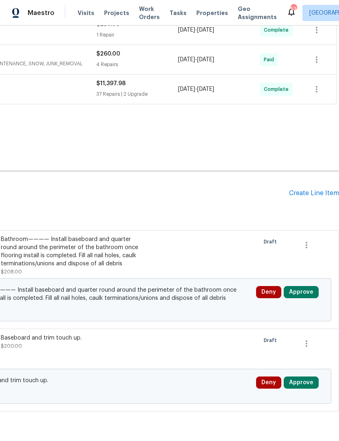
scroll to position [314, 120]
click at [310, 190] on div "Create Line Item" at bounding box center [314, 194] width 50 height 8
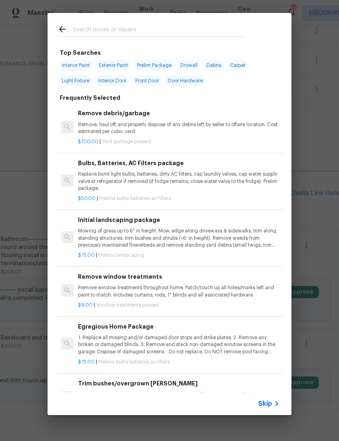
click at [114, 24] on input "text" at bounding box center [159, 30] width 172 height 12
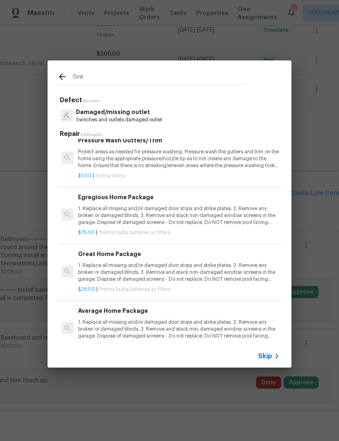
scroll to position [2143, 0]
type input "Sink"
click at [62, 75] on icon at bounding box center [62, 76] width 6 height 6
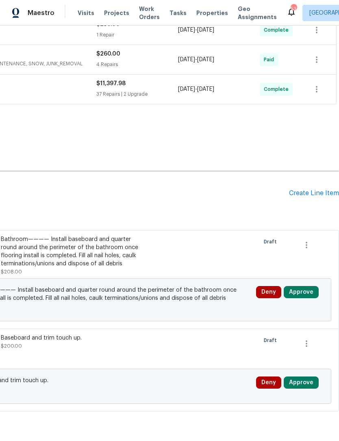
click at [316, 190] on div "Create Line Item" at bounding box center [314, 194] width 50 height 8
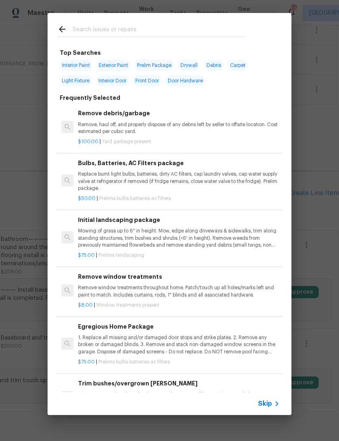
click at [106, 26] on input "text" at bounding box center [159, 30] width 172 height 12
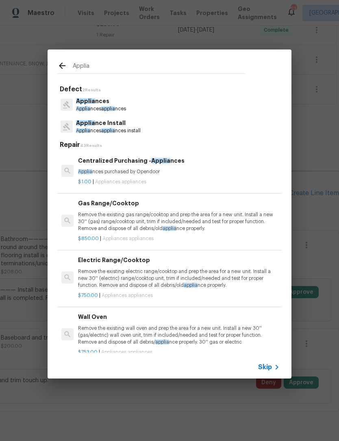
type input "Applian"
click at [114, 103] on p "Applian ces" at bounding box center [101, 101] width 50 height 9
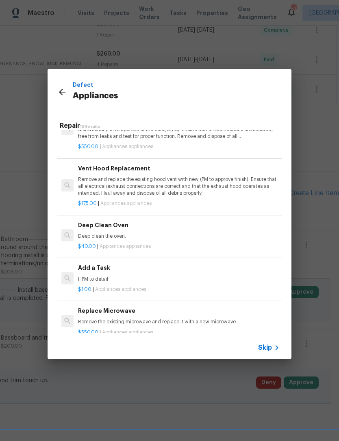
scroll to position [244, 0]
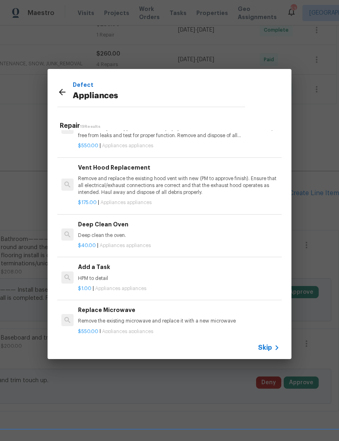
click at [93, 268] on h6 "Add a Task" at bounding box center [178, 267] width 201 height 9
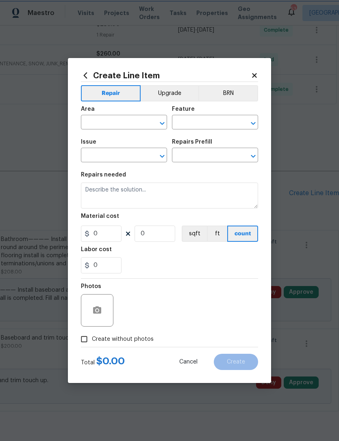
type input "Appliances"
type input "Add a Task $1.00"
type textarea "HPM to detail"
type input "1"
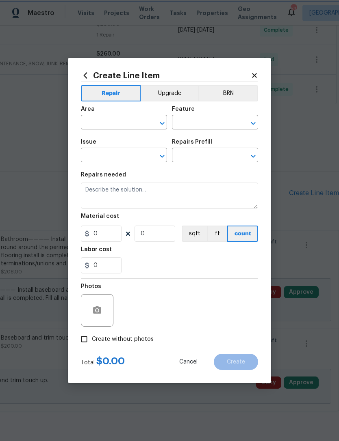
type input "1"
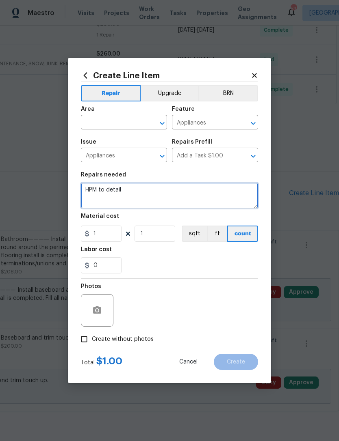
click at [93, 187] on textarea "HPM to detail" at bounding box center [169, 196] width 177 height 26
click at [93, 186] on textarea "HPM to detail" at bounding box center [169, 196] width 177 height 26
click at [96, 187] on textarea "HPM to detail" at bounding box center [169, 196] width 177 height 26
click at [95, 187] on textarea "HPM to detail" at bounding box center [169, 196] width 177 height 26
click at [163, 189] on textarea "Reinstall appliances in proper working order and location- refrigerator and ran…" at bounding box center [169, 196] width 177 height 26
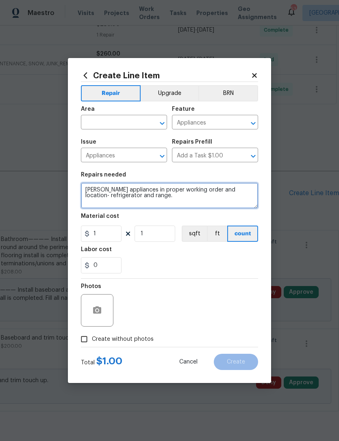
click at [145, 189] on textarea "Reinstall appliances in proper working order and location- refrigerator and ran…" at bounding box center [169, 196] width 177 height 26
click at [164, 199] on textarea "Reinstall appliances in proper working order and location- refrigerator and ran…" at bounding box center [169, 196] width 177 height 26
click at [144, 190] on textarea "Reinstall appliances in proper working order and location- refrigerator and ran…" at bounding box center [169, 196] width 177 height 26
click at [168, 194] on textarea "Reinstall appliances to proper working order and location- refrigerator and ran…" at bounding box center [169, 196] width 177 height 26
type textarea "Reinstall appliances to proper working order and location- refrigerator and ran…"
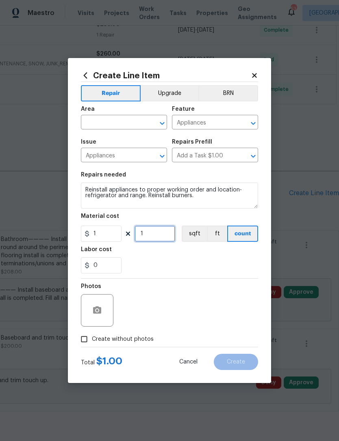
click at [156, 228] on input "1" at bounding box center [154, 234] width 41 height 16
click at [159, 238] on input "1" at bounding box center [154, 234] width 41 height 16
type input "100"
click at [192, 265] on div "0" at bounding box center [169, 265] width 177 height 16
click at [135, 125] on input "text" at bounding box center [112, 123] width 63 height 13
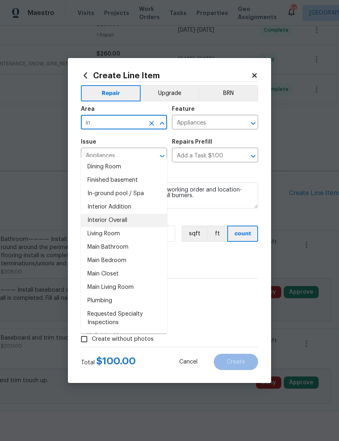
click at [136, 214] on li "Interior Overall" at bounding box center [124, 220] width 86 height 13
type input "Interior Overall"
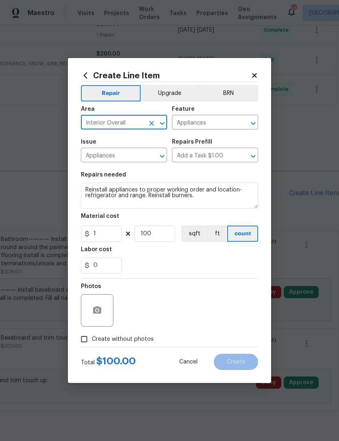
click at [91, 340] on input "Create without photos" at bounding box center [83, 339] width 15 height 15
checkbox input "true"
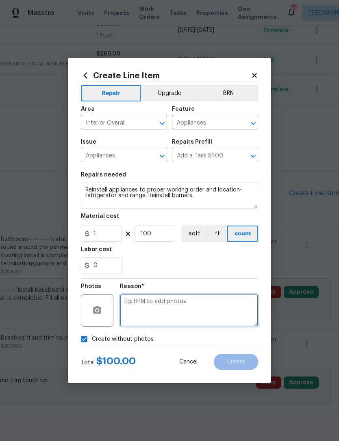
click at [190, 307] on textarea at bounding box center [189, 310] width 138 height 32
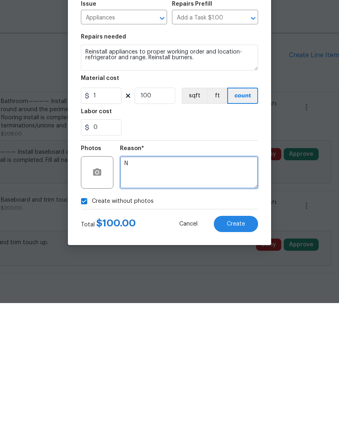
type textarea "N"
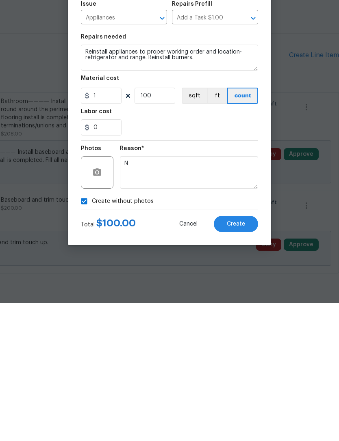
click at [238, 359] on span "Create" at bounding box center [236, 362] width 18 height 6
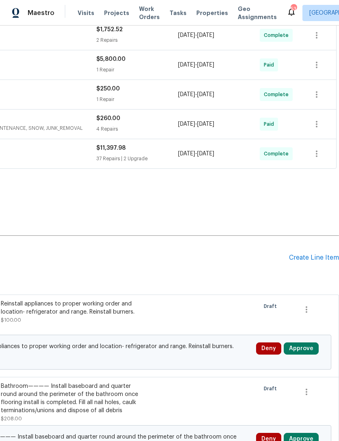
scroll to position [250, 120]
click at [315, 254] on div "Create Line Item" at bounding box center [314, 258] width 50 height 8
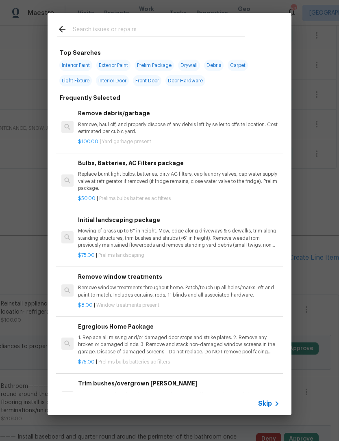
click at [108, 25] on input "text" at bounding box center [159, 30] width 172 height 12
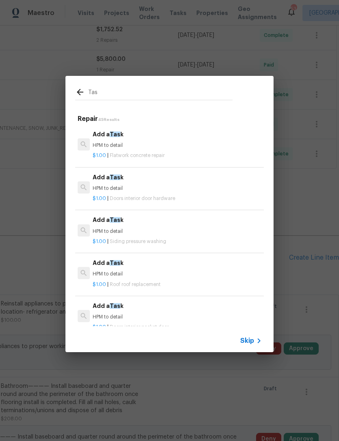
type input "Task"
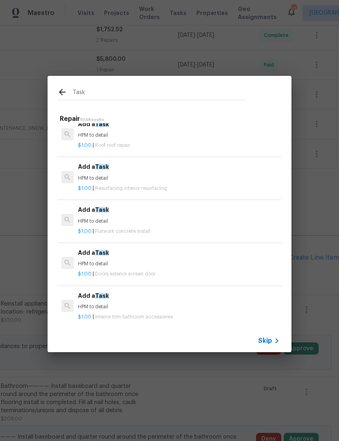
scroll to position [611, 0]
click at [144, 175] on p "HPM to detail" at bounding box center [178, 178] width 201 height 7
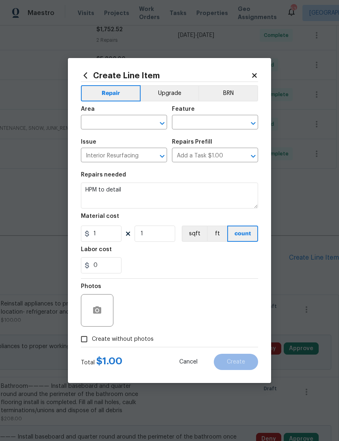
click at [144, 175] on section "Repairs needed HPM to detail Material cost 1 1 sqft ft count Labor cost 0" at bounding box center [169, 222] width 177 height 111
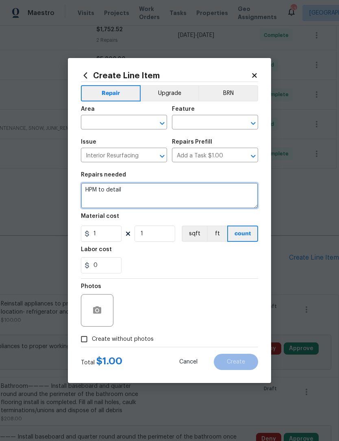
click at [91, 189] on textarea "HPM to detail" at bounding box center [169, 196] width 177 height 26
click at [133, 189] on textarea "Bathroom——- 1. Repair new damage to sink. Replace if needed." at bounding box center [169, 196] width 177 height 26
click at [86, 199] on textarea "Bathroom——- 1. Reinstall vanity 1. Repair new damage to sink. Replace if needed." at bounding box center [169, 196] width 177 height 26
click at [86, 201] on textarea "Bathroom——- 1. Reinstall vanity 1. Repair new damage to sink. Replace if needed." at bounding box center [169, 196] width 177 height 26
click at [83, 201] on textarea "Bathroom——- 1. Reinstall vanity 1. Repair new damage to sink. Replace if needed." at bounding box center [169, 196] width 177 height 26
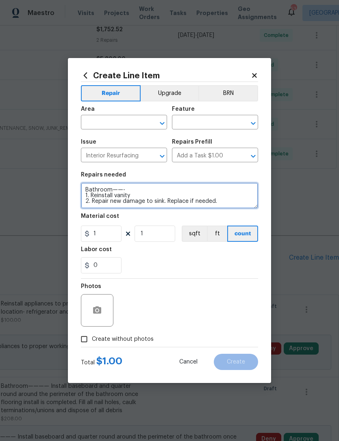
click at [230, 201] on textarea "Bathroom——- 1. Reinstall vanity 2. Repair new damage to sink. Replace if needed." at bounding box center [169, 196] width 177 height 26
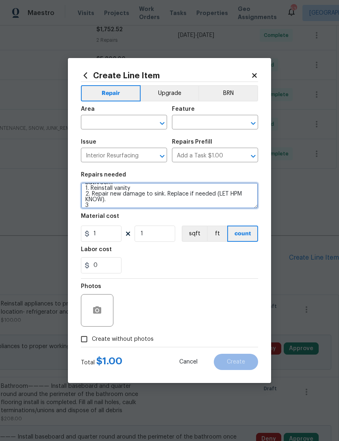
scroll to position [7, 0]
click at [160, 192] on textarea "Bathroom——- 1. Reinstall vanity 2. Repair new damage to sink. Replace if needed…" at bounding box center [169, 196] width 177 height 26
click at [95, 204] on textarea "Bathroom——- 1. Reinstall vanity 2. Repair new damage to sink/REGLAZE. Replace i…" at bounding box center [169, 196] width 177 height 26
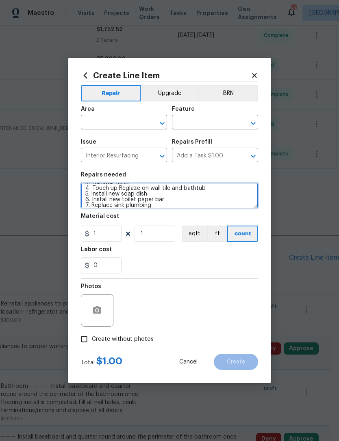
type textarea "Bathroom——- 1. Reinstall vanity 2. Repair new damage to sink/REGLAZE. Replace i…"
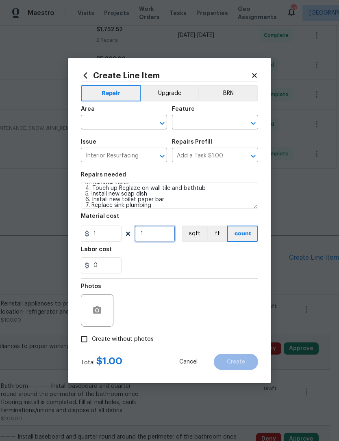
click at [159, 228] on input "1" at bounding box center [154, 234] width 41 height 16
click at [162, 235] on input "1" at bounding box center [154, 234] width 41 height 16
click at [179, 260] on div "0" at bounding box center [169, 265] width 177 height 16
click at [158, 234] on input "375" at bounding box center [154, 234] width 41 height 16
click at [141, 233] on input "375" at bounding box center [154, 234] width 41 height 16
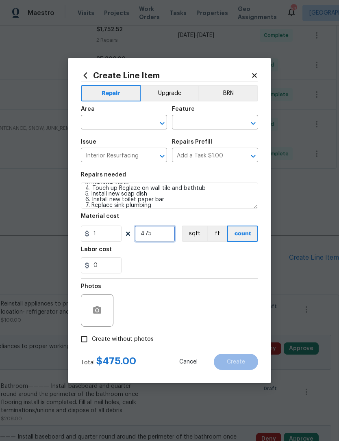
type input "475"
click at [192, 264] on div "0" at bounding box center [169, 265] width 177 height 16
click at [115, 124] on input "text" at bounding box center [112, 123] width 63 height 13
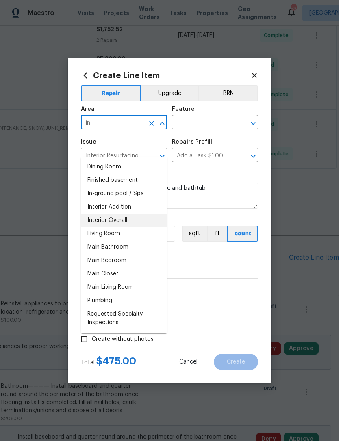
click at [134, 214] on li "Interior Overall" at bounding box center [124, 220] width 86 height 13
type input "Interior Overall"
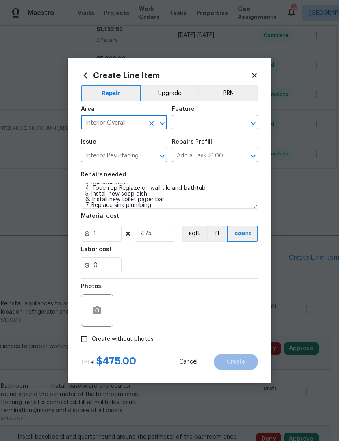
click at [207, 122] on input "text" at bounding box center [203, 123] width 63 height 13
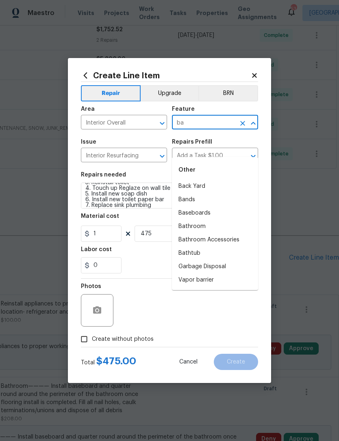
click at [205, 220] on li "Bathroom" at bounding box center [215, 226] width 86 height 13
type input "Bathroom"
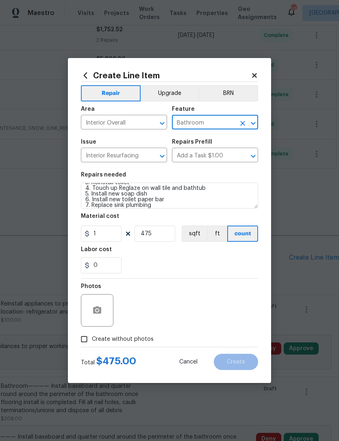
click at [183, 261] on div "0" at bounding box center [169, 265] width 177 height 16
click at [90, 340] on input "Create without photos" at bounding box center [83, 339] width 15 height 15
checkbox input "true"
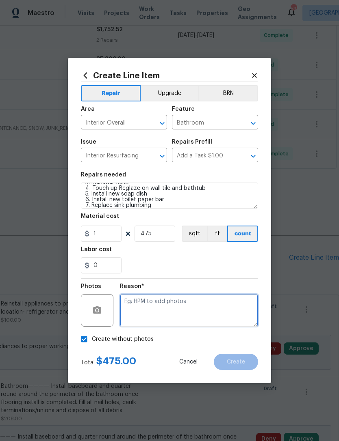
click at [178, 306] on textarea at bounding box center [189, 310] width 138 height 32
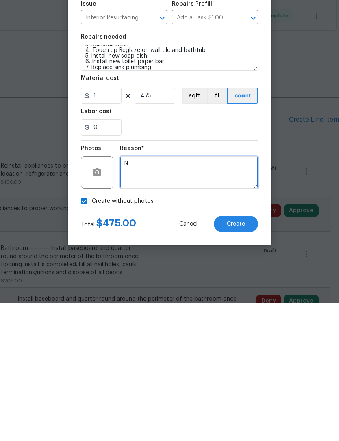
type textarea "N"
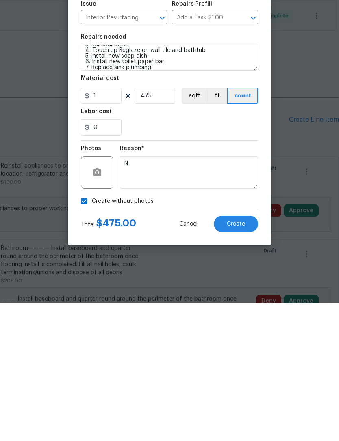
click at [242, 359] on span "Create" at bounding box center [236, 362] width 18 height 6
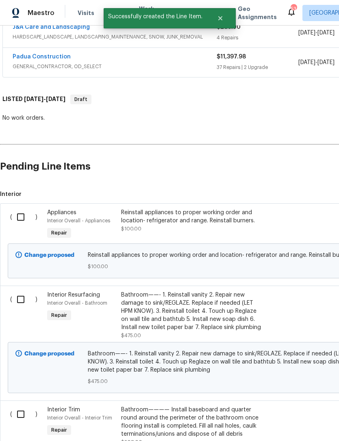
scroll to position [342, 0]
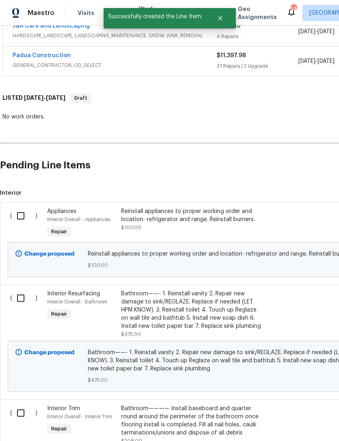
click at [22, 207] on input "checkbox" at bounding box center [23, 215] width 23 height 17
checkbox input "true"
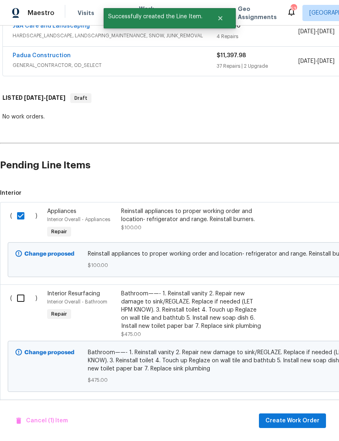
click at [24, 290] on input "checkbox" at bounding box center [23, 298] width 23 height 17
checkbox input "true"
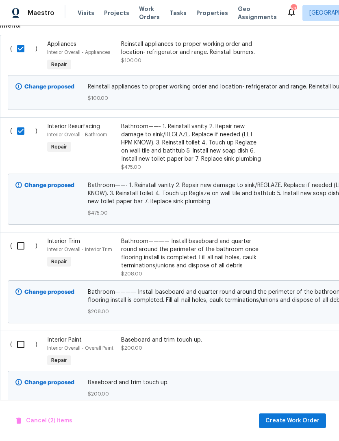
scroll to position [511, 0]
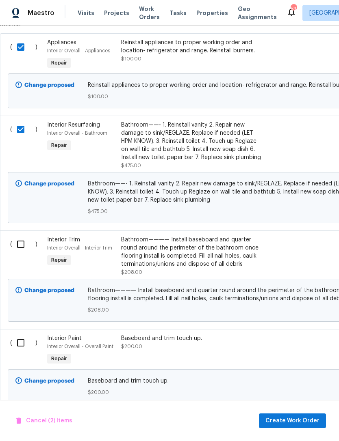
click at [22, 236] on input "checkbox" at bounding box center [23, 244] width 23 height 17
checkbox input "true"
click at [19, 335] on input "checkbox" at bounding box center [23, 343] width 23 height 17
checkbox input "true"
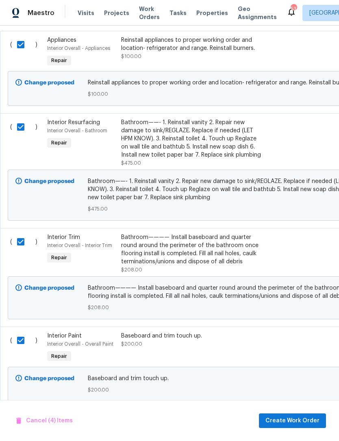
scroll to position [512, 0]
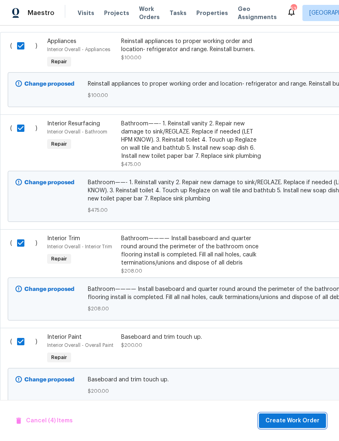
click at [303, 415] on button "Create Work Order" at bounding box center [292, 421] width 67 height 15
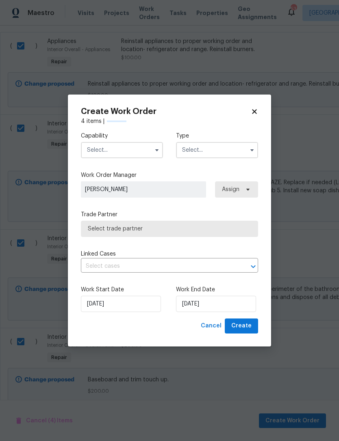
checkbox input "false"
click at [122, 150] on input "text" at bounding box center [122, 150] width 82 height 16
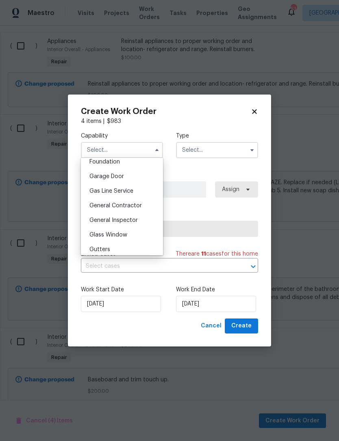
scroll to position [350, 0]
click at [142, 204] on div "General Contractor" at bounding box center [122, 205] width 78 height 15
type input "General Contractor"
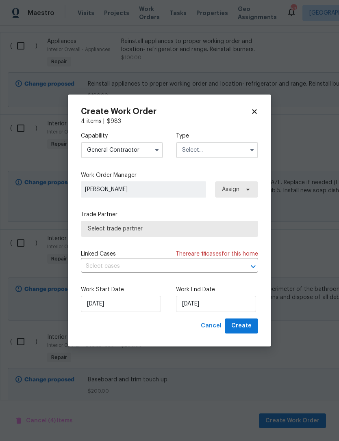
click at [207, 145] on input "text" at bounding box center [217, 150] width 82 height 16
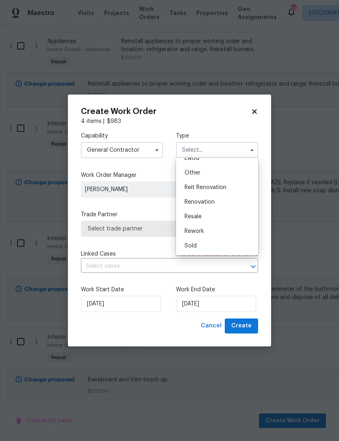
scroll to position [97, 0]
click at [224, 201] on div "Renovation" at bounding box center [217, 202] width 78 height 15
type input "Renovation"
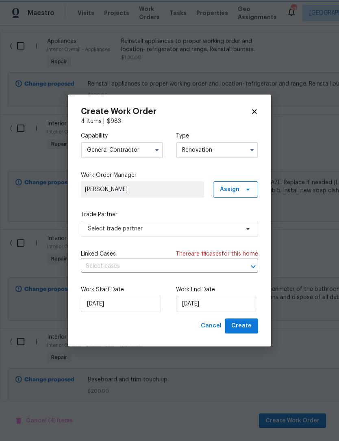
scroll to position [0, 0]
click at [203, 303] on input "9/15/2025" at bounding box center [216, 304] width 80 height 16
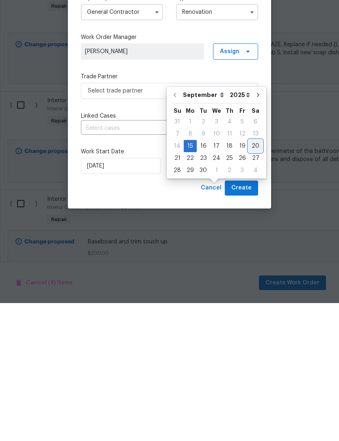
click at [250, 278] on div "20" at bounding box center [254, 283] width 13 height 11
type input "9/20/2025"
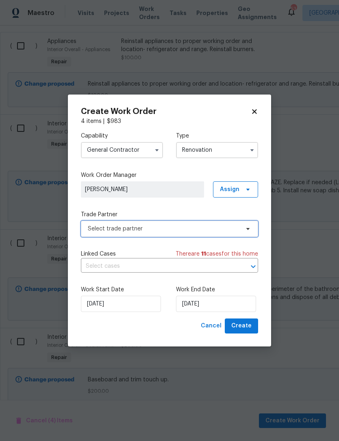
click at [149, 226] on span "Select trade partner" at bounding box center [163, 229] width 151 height 8
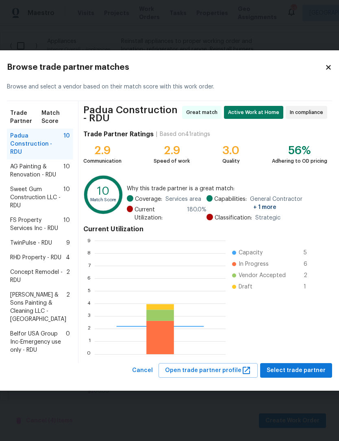
scroll to position [114, 131]
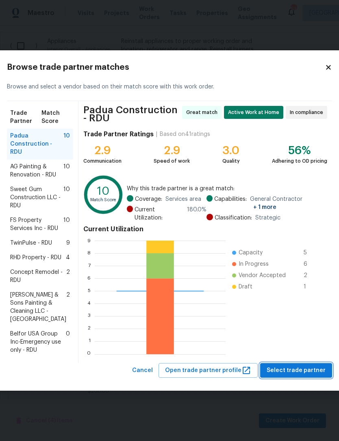
click at [304, 376] on span "Select trade partner" at bounding box center [295, 371] width 59 height 10
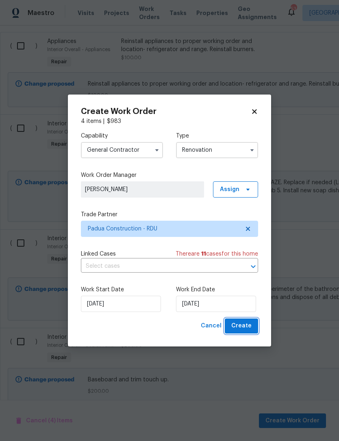
click at [248, 322] on span "Create" at bounding box center [241, 326] width 20 height 10
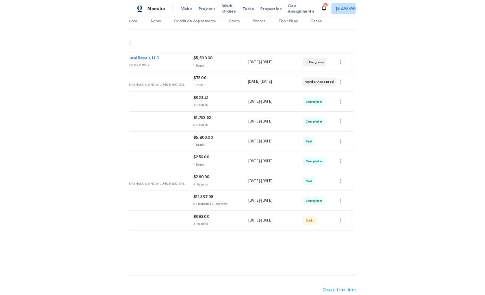
scroll to position [103, 120]
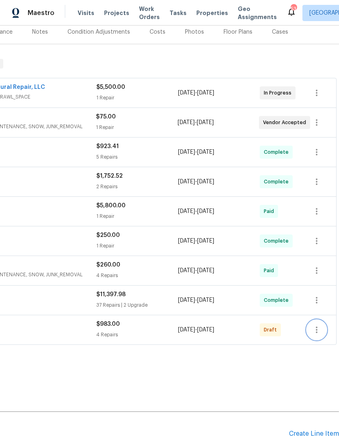
click at [320, 325] on icon "button" at bounding box center [316, 330] width 10 height 10
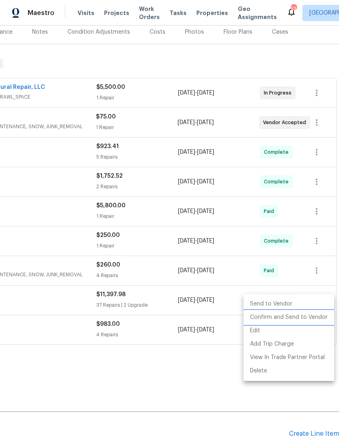
click at [305, 317] on li "Confirm and Send to Vendor" at bounding box center [288, 317] width 91 height 13
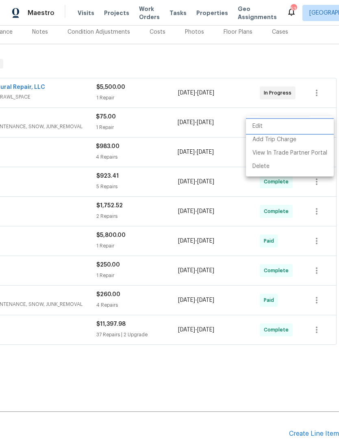
scroll to position [103, 0]
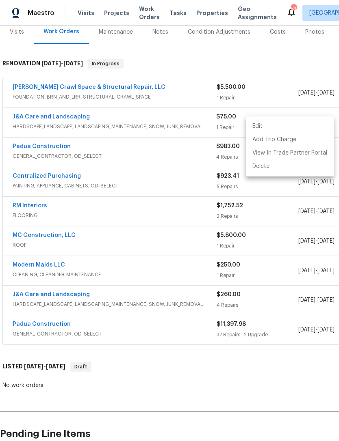
click at [175, 38] on div at bounding box center [169, 220] width 339 height 441
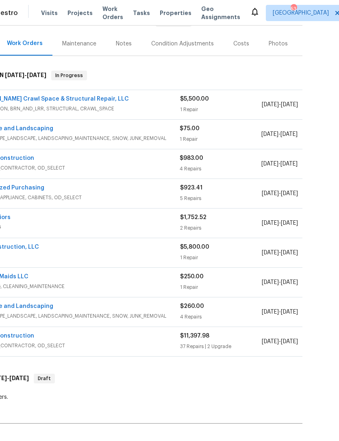
scroll to position [91, 0]
click at [24, 155] on link "Padua Construction" at bounding box center [5, 158] width 58 height 6
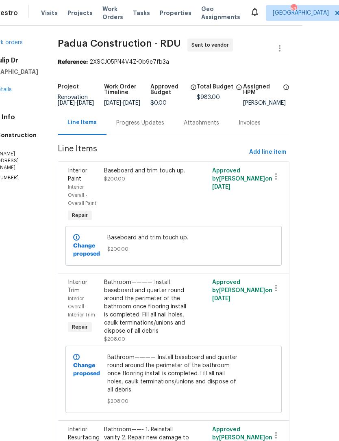
click at [149, 182] on div "Baseboard and trim touch up. $200.00" at bounding box center [146, 175] width 85 height 16
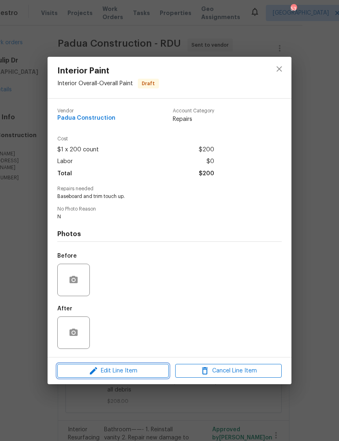
click at [136, 371] on span "Edit Line Item" at bounding box center [113, 371] width 106 height 10
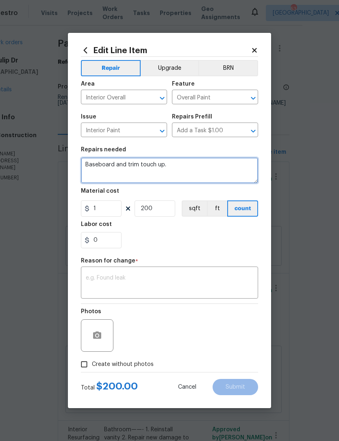
click at [117, 165] on textarea "Baseboard and trim touch up." at bounding box center [169, 171] width 177 height 26
type textarea "Baseboard, doors, and trim touch up."
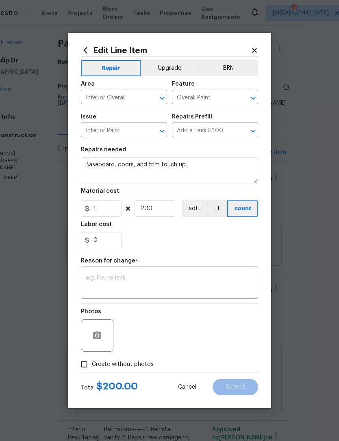
click at [181, 234] on div "0" at bounding box center [169, 240] width 177 height 16
click at [86, 365] on input "Create without photos" at bounding box center [83, 364] width 15 height 15
checkbox input "true"
click at [176, 281] on textarea at bounding box center [169, 283] width 167 height 17
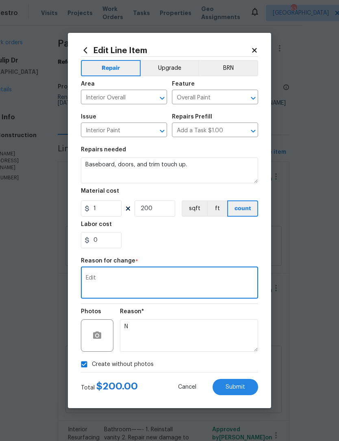
type textarea "Edit"
click at [188, 249] on section "Repairs needed Baseboard, doors, and trim touch up. Material cost 1 200 sqft ft…" at bounding box center [169, 197] width 177 height 111
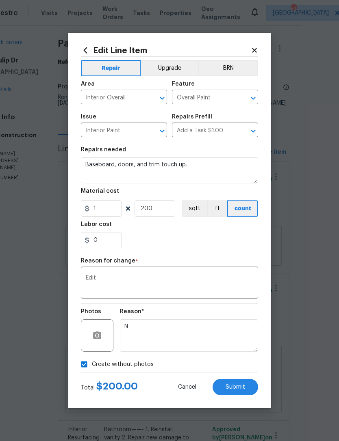
click at [241, 384] on button "Submit" at bounding box center [234, 387] width 45 height 16
type textarea "Baseboard and trim touch up."
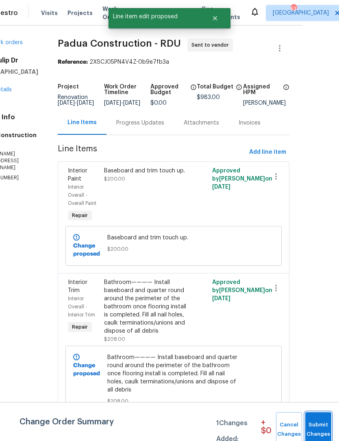
click at [316, 427] on span "Submit Changes" at bounding box center [318, 430] width 18 height 19
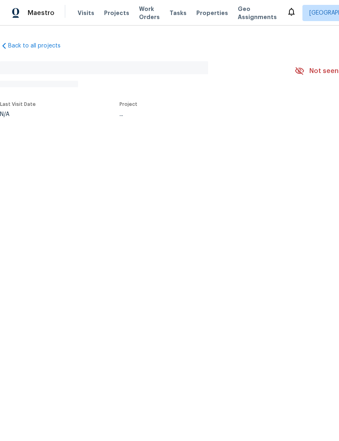
click at [263, 71] on div "No address found" at bounding box center [147, 68] width 294 height 26
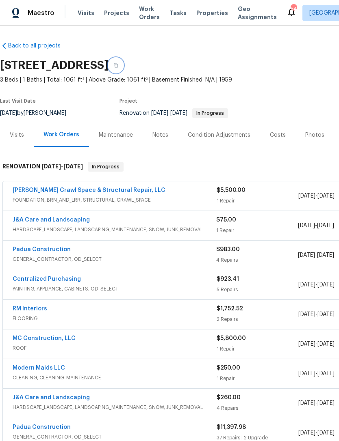
click at [123, 61] on button "button" at bounding box center [115, 65] width 15 height 15
click at [118, 63] on icon "button" at bounding box center [115, 65] width 5 height 5
